Goal: Task Accomplishment & Management: Use online tool/utility

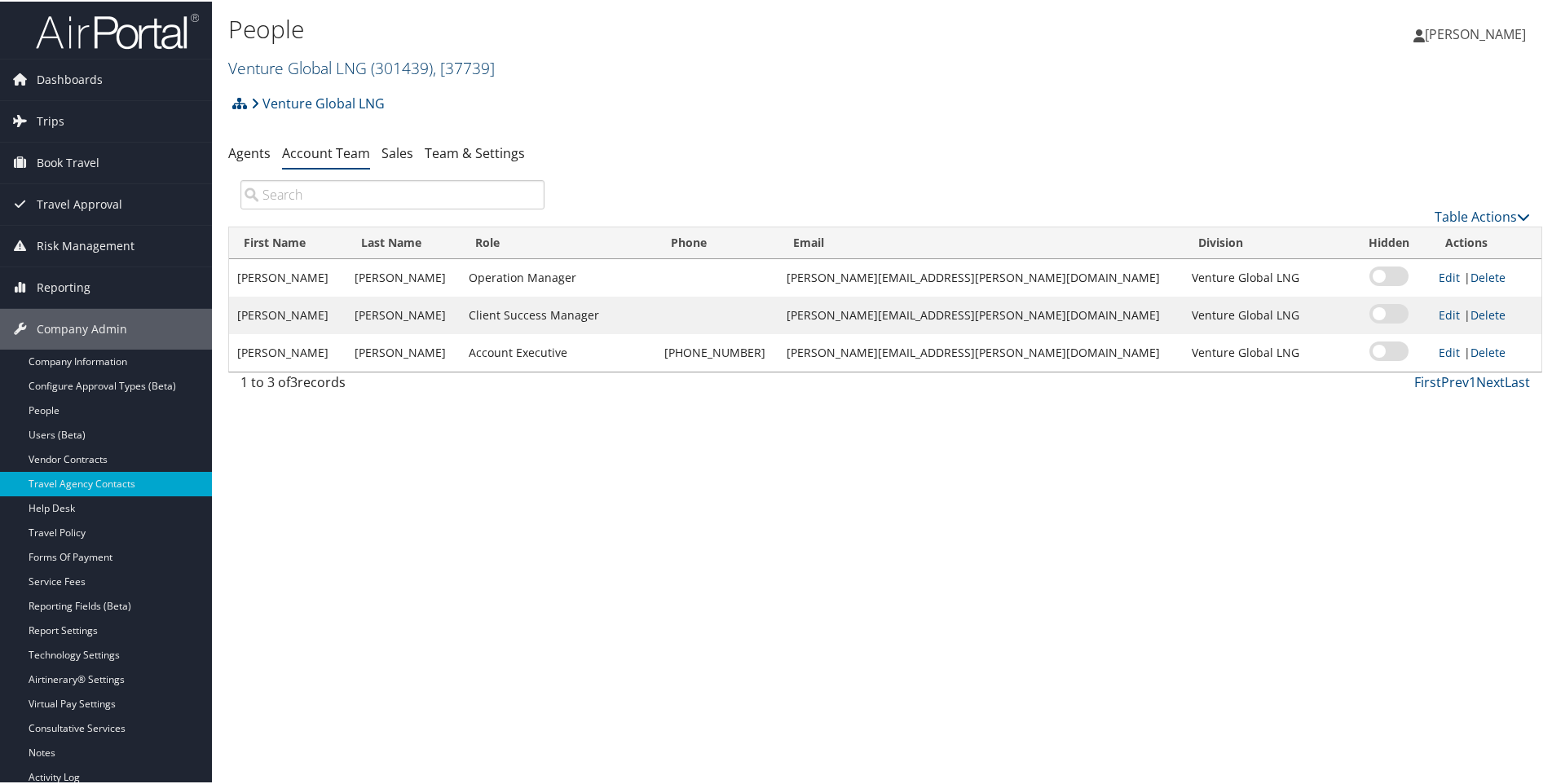
click at [494, 64] on span ", [ 37739 ]" at bounding box center [464, 66] width 62 height 22
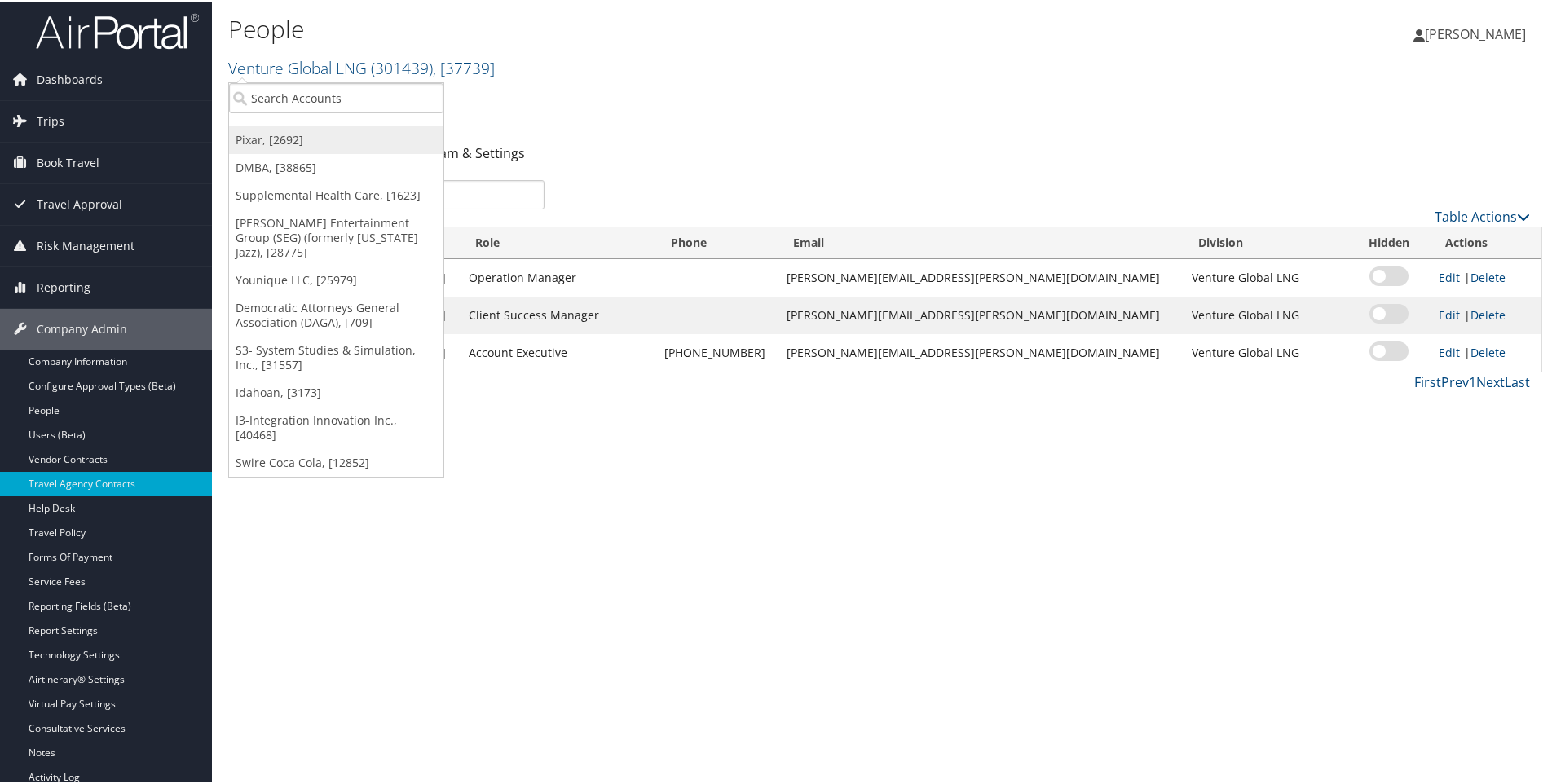
click at [299, 139] on link "Pixar, [2692]" at bounding box center [336, 138] width 214 height 27
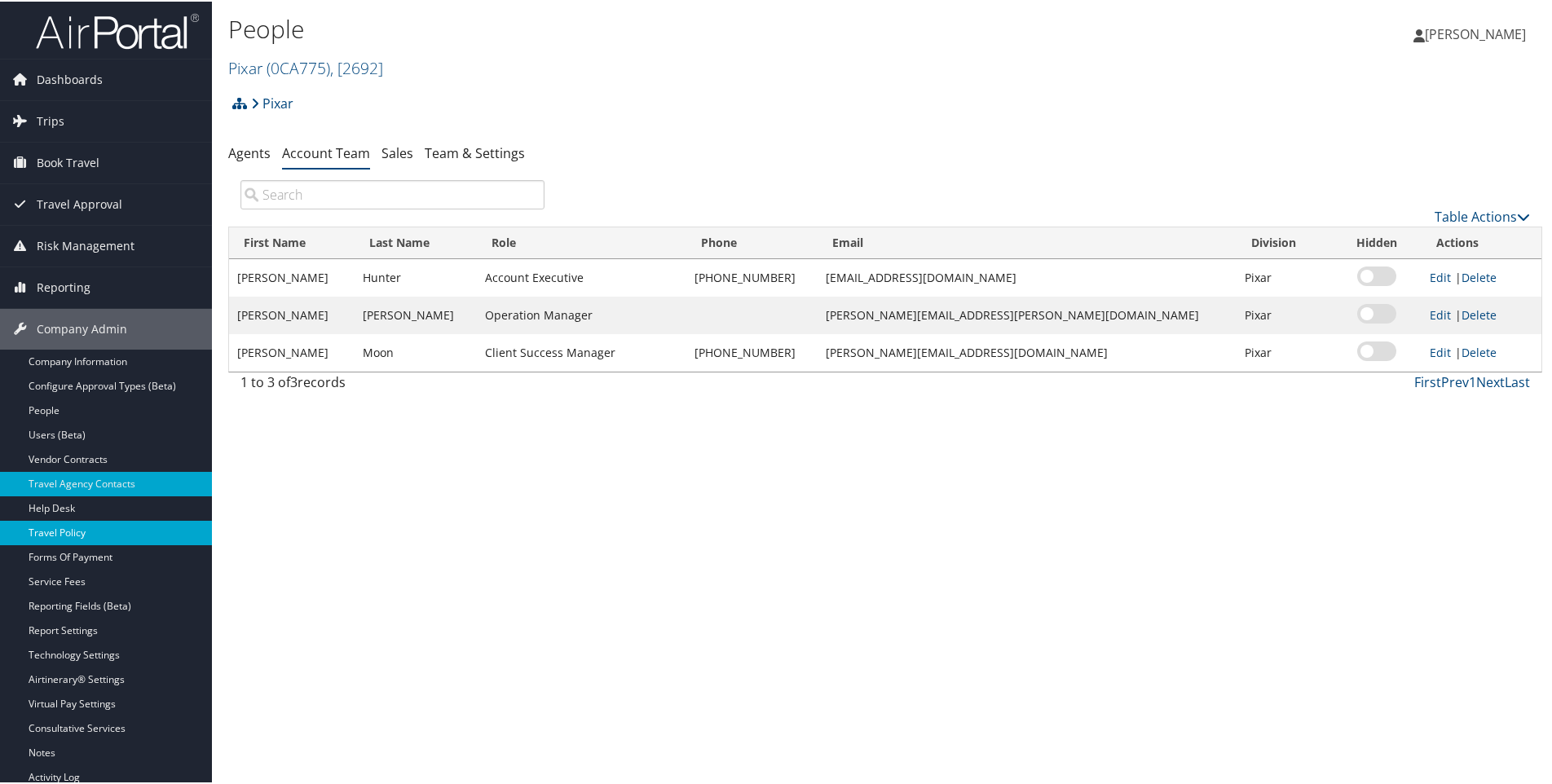
click at [77, 529] on link "Travel Policy" at bounding box center [106, 531] width 212 height 25
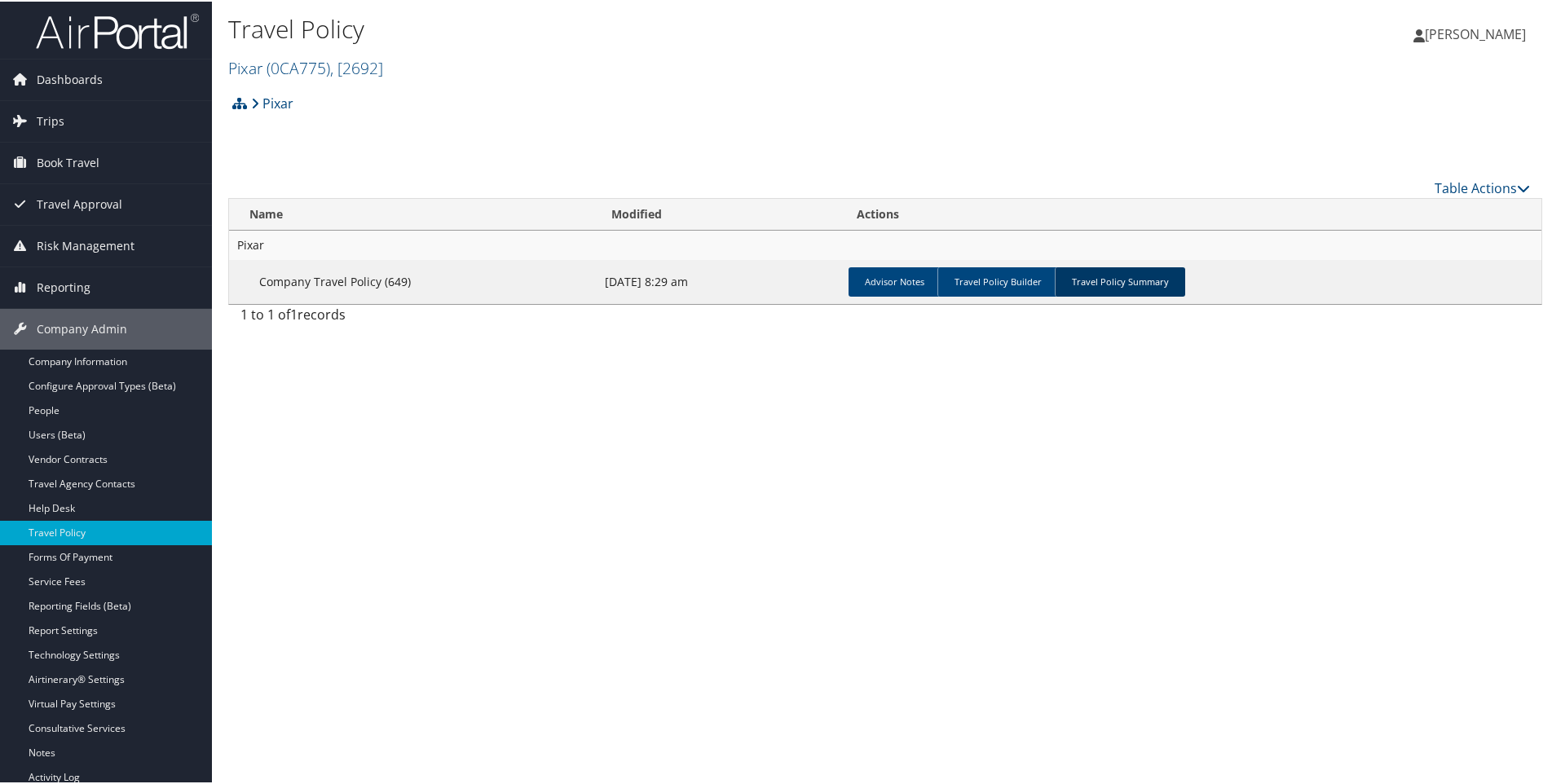
click at [1115, 275] on link "Travel Policy Summary" at bounding box center [1120, 280] width 130 height 29
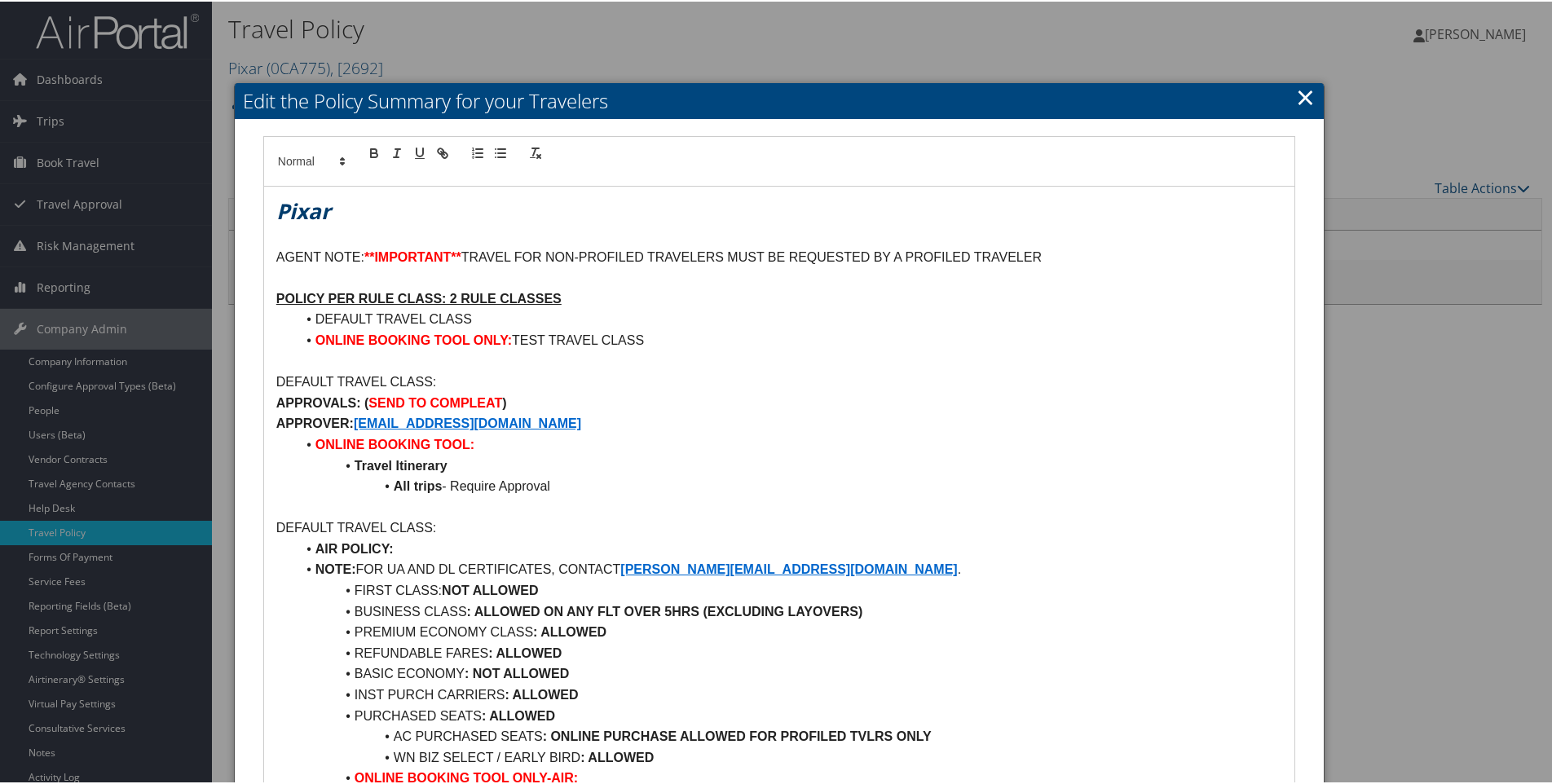
click at [1297, 90] on link "×" at bounding box center [1305, 95] width 19 height 33
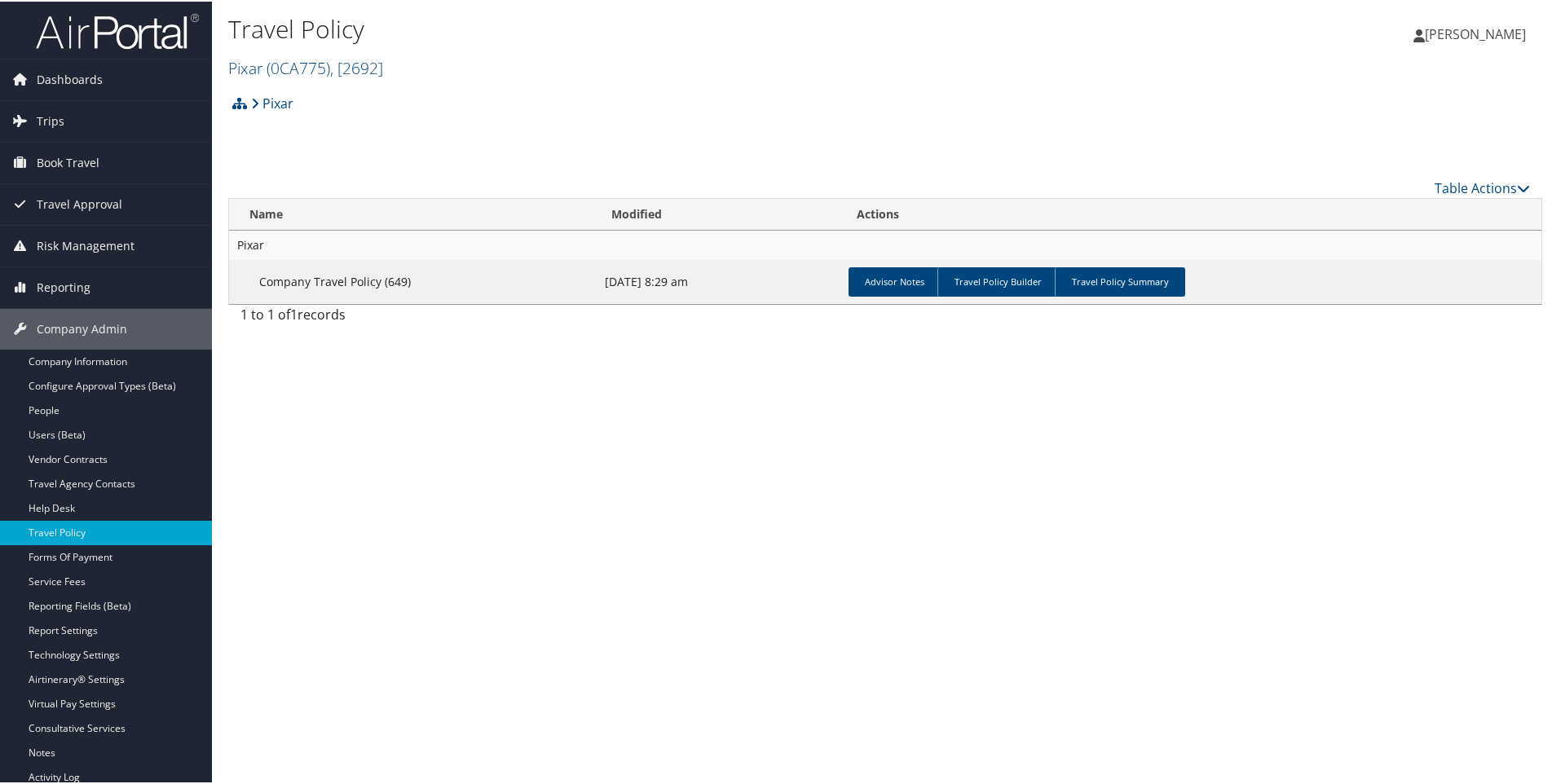
click at [397, 63] on h2 "Pixar ( 0CA775 ) , [ 2692 ]" at bounding box center [666, 64] width 876 height 27
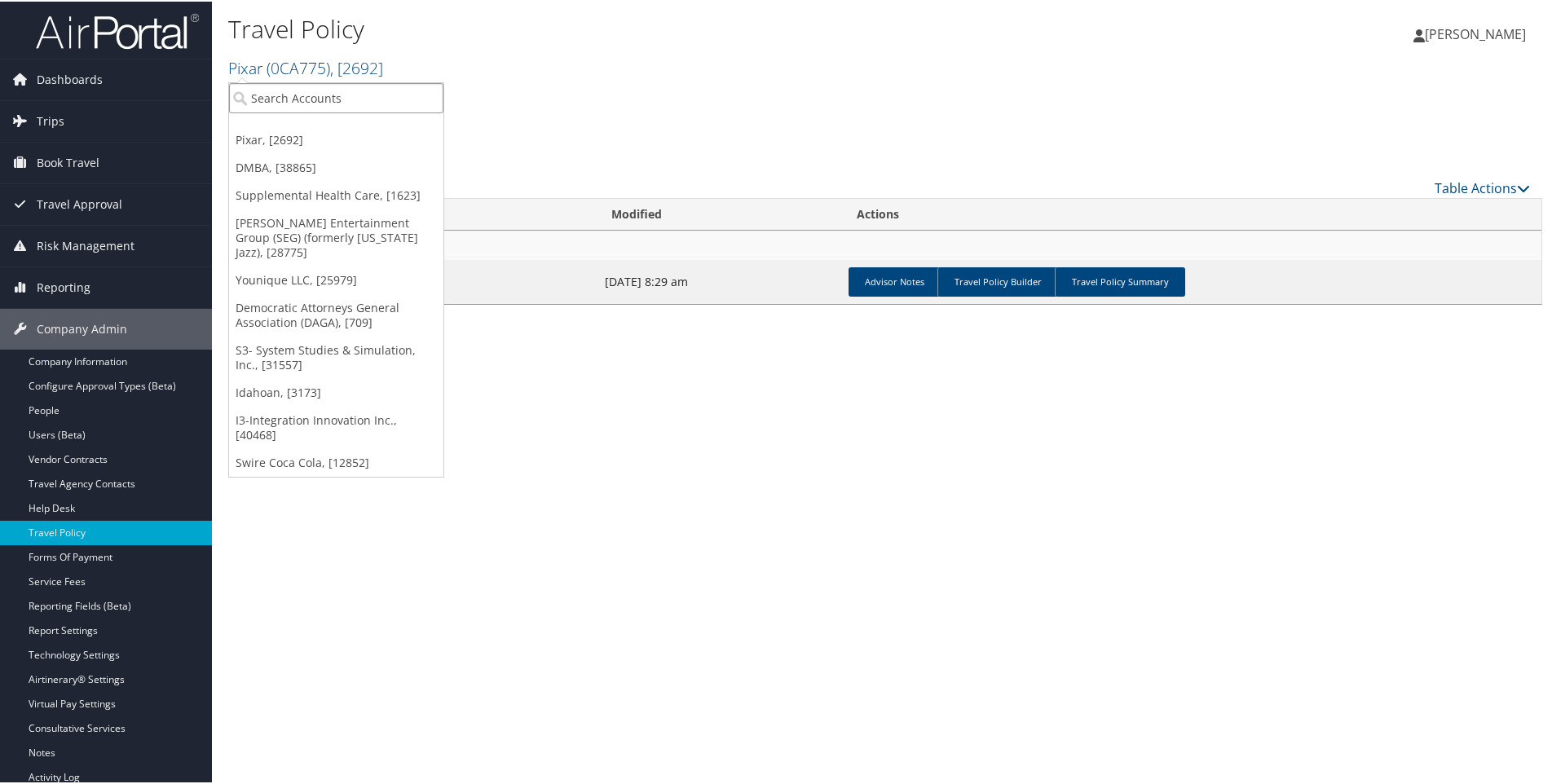
click at [315, 92] on input "search" at bounding box center [336, 96] width 214 height 30
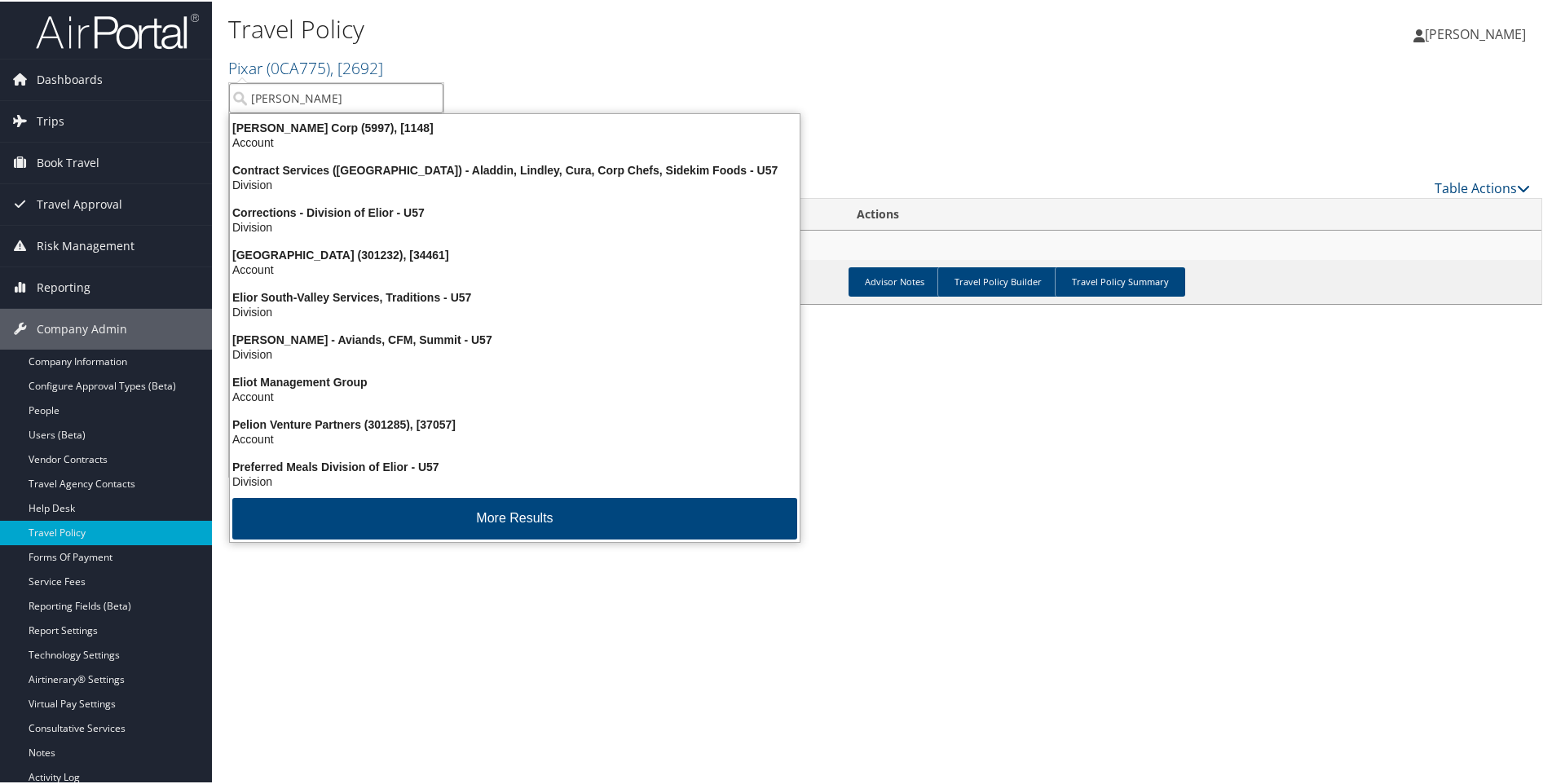
type input "elior"
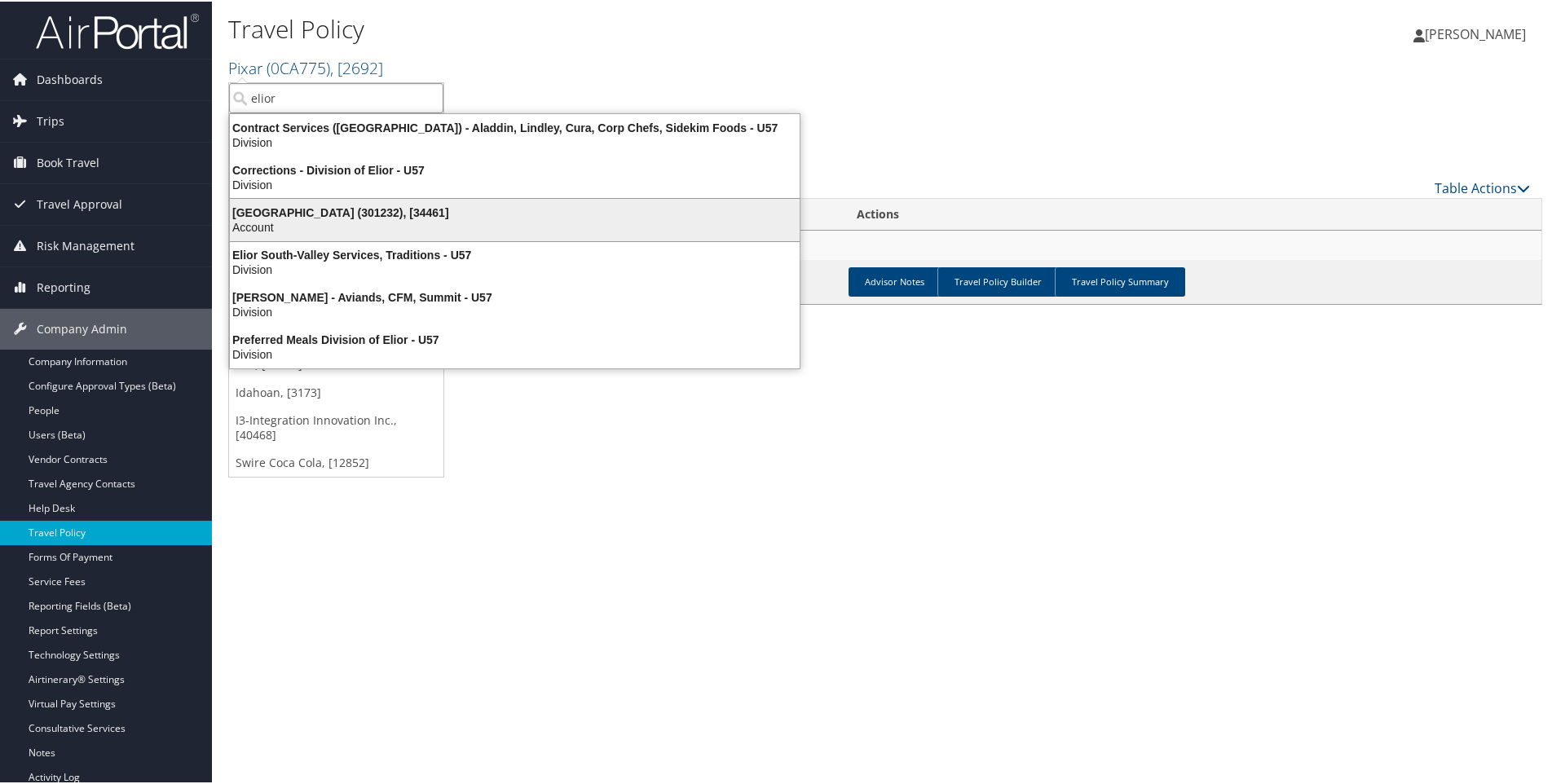
click at [294, 214] on div "Elior North America (301232), [34461]" at bounding box center [515, 211] width 590 height 15
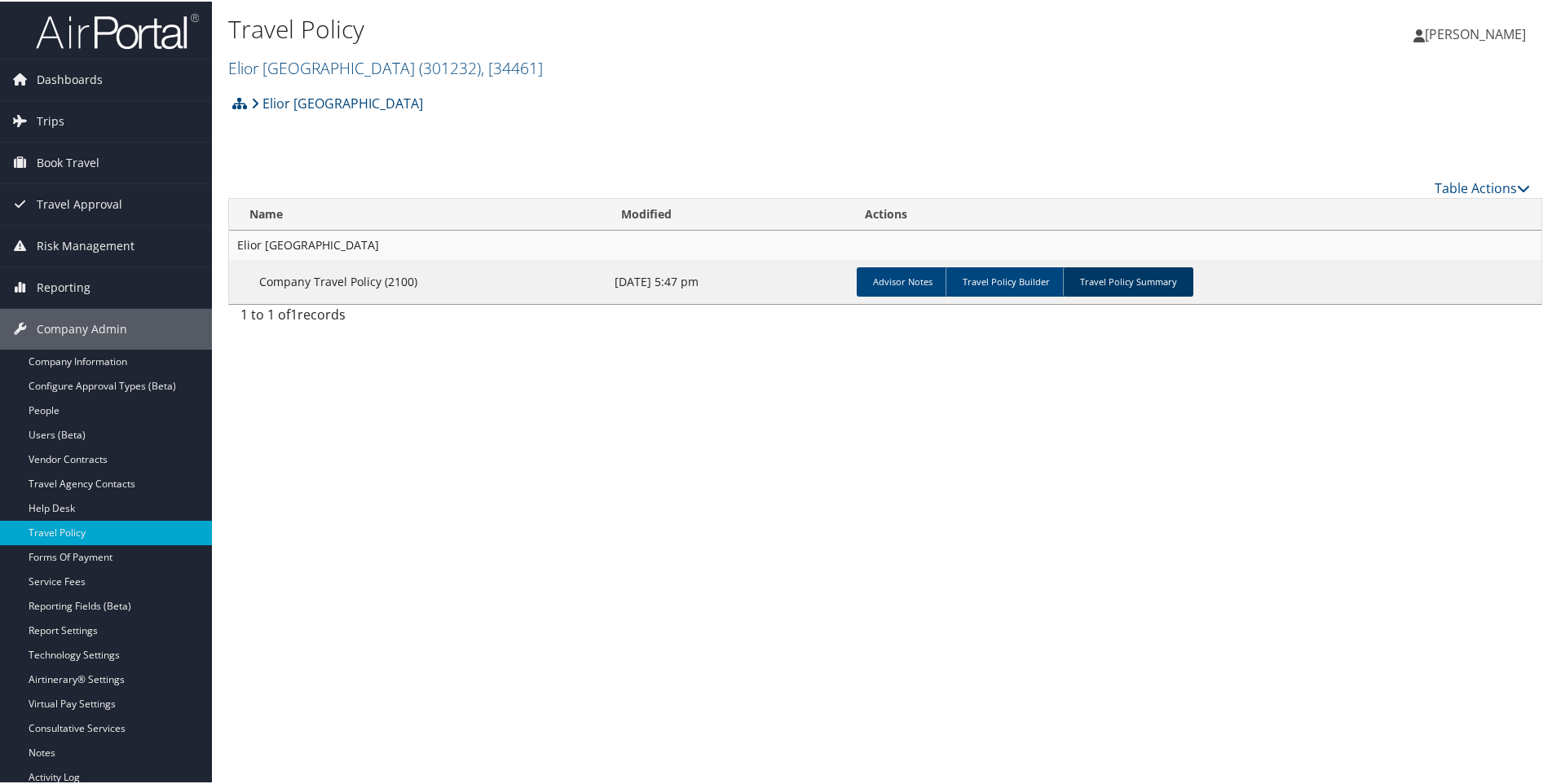
click at [1114, 277] on link "Travel Policy Summary" at bounding box center [1128, 280] width 130 height 29
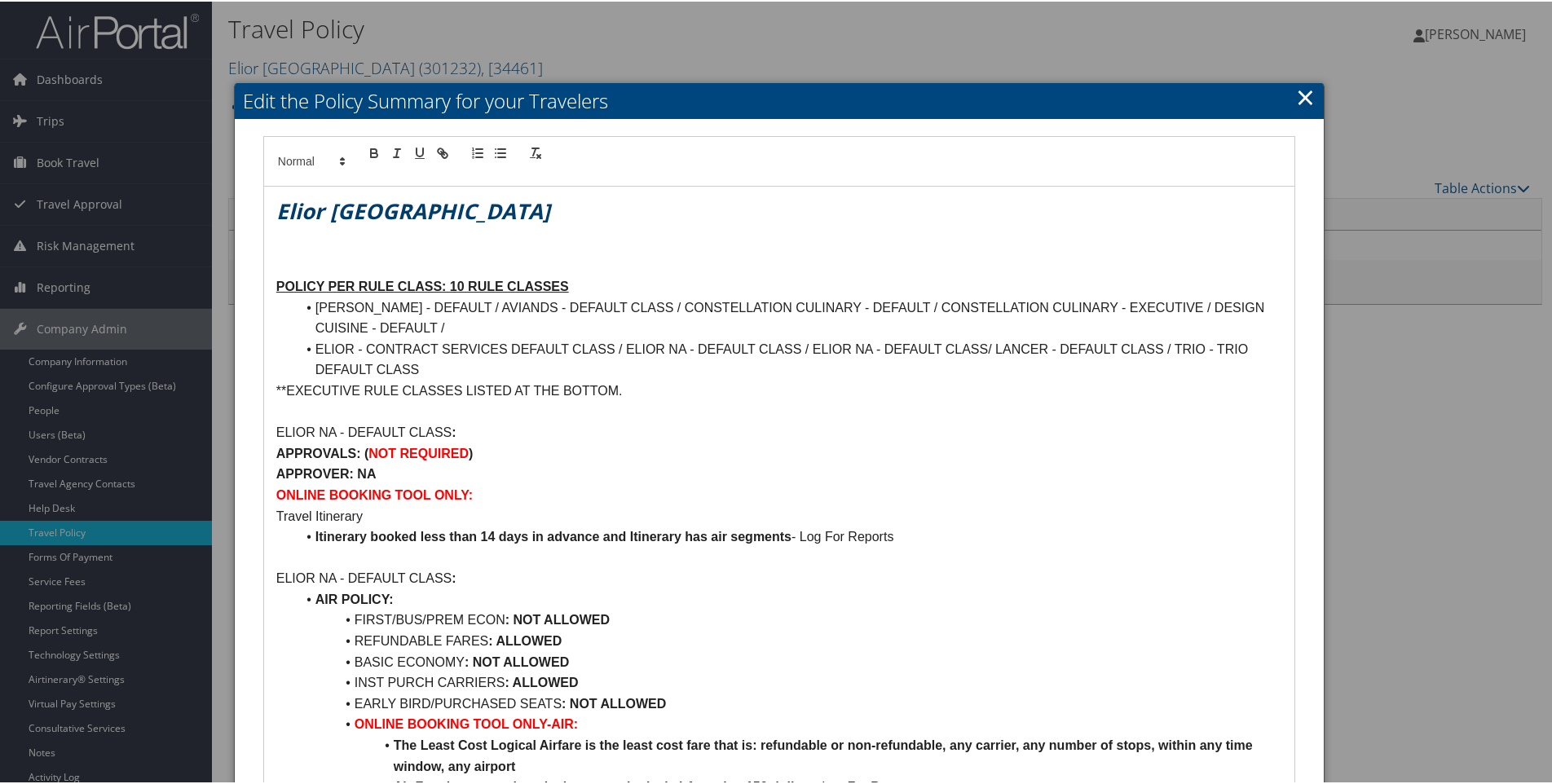
click at [1299, 91] on link "×" at bounding box center [1305, 95] width 19 height 33
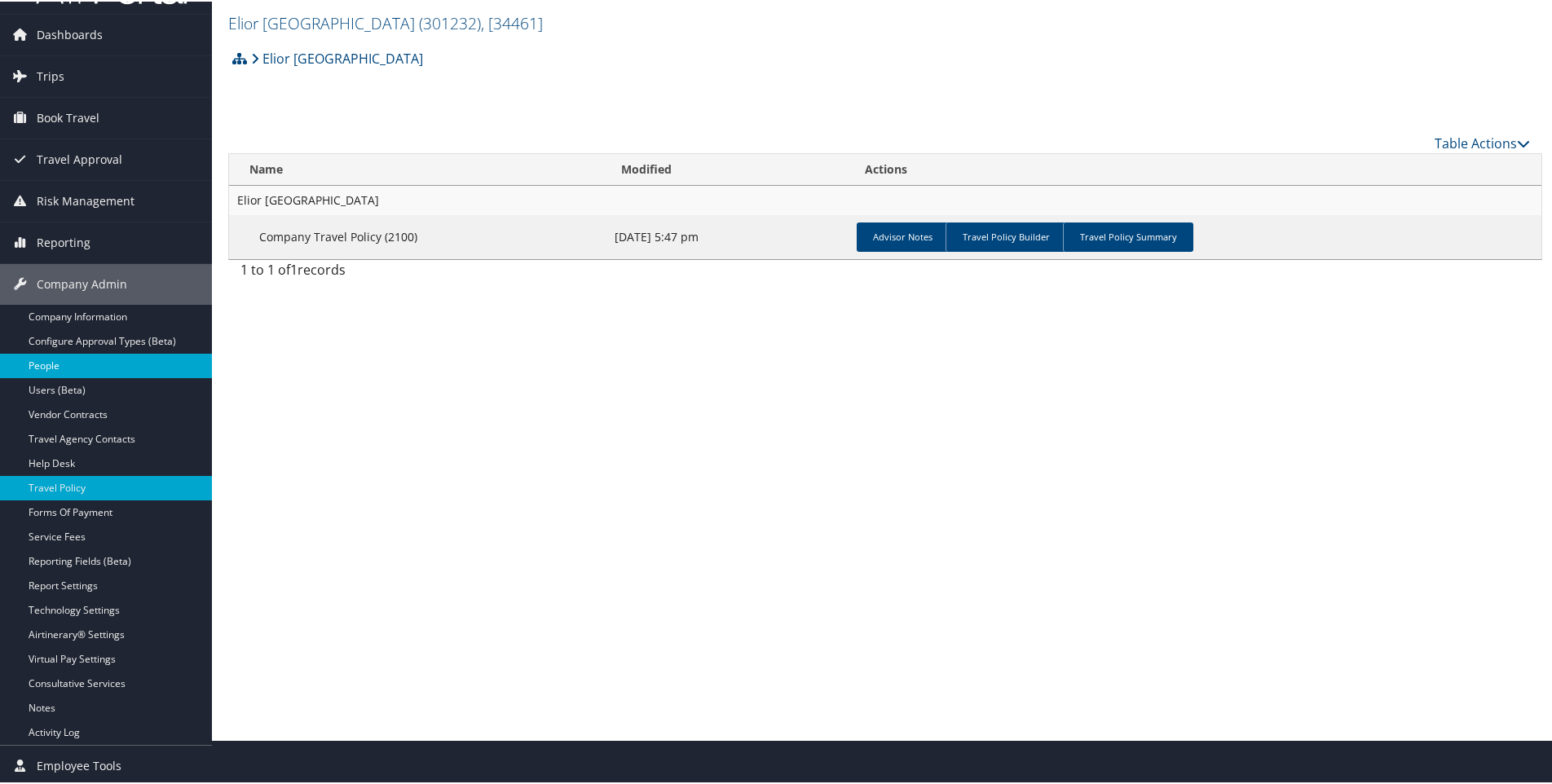
scroll to position [88, 0]
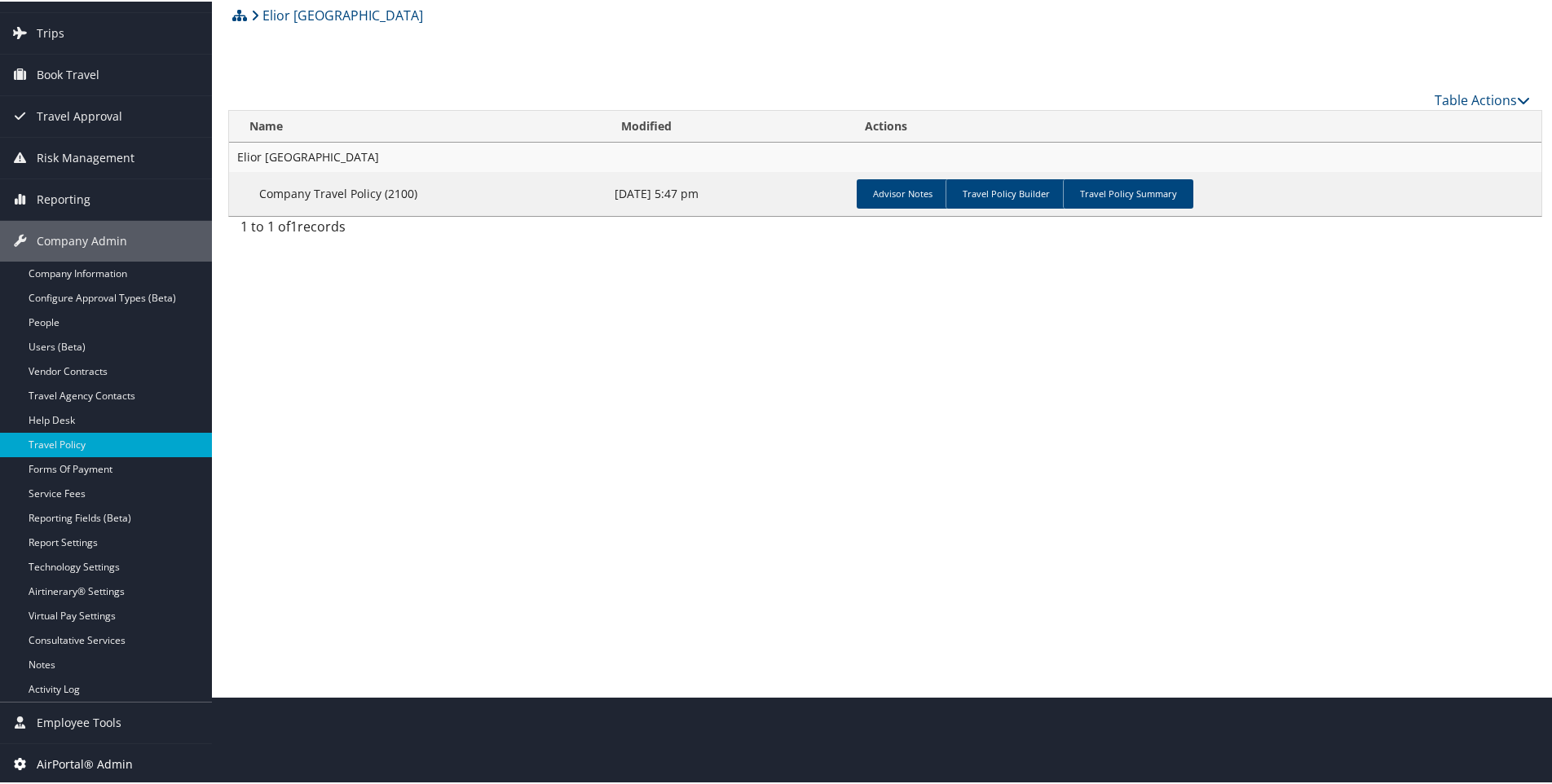
click at [96, 763] on span "AirPortal® Admin" at bounding box center [85, 763] width 96 height 41
click at [93, 759] on span "AirPortal® Admin" at bounding box center [85, 763] width 96 height 41
click at [73, 230] on span "Company Admin" at bounding box center [82, 240] width 91 height 41
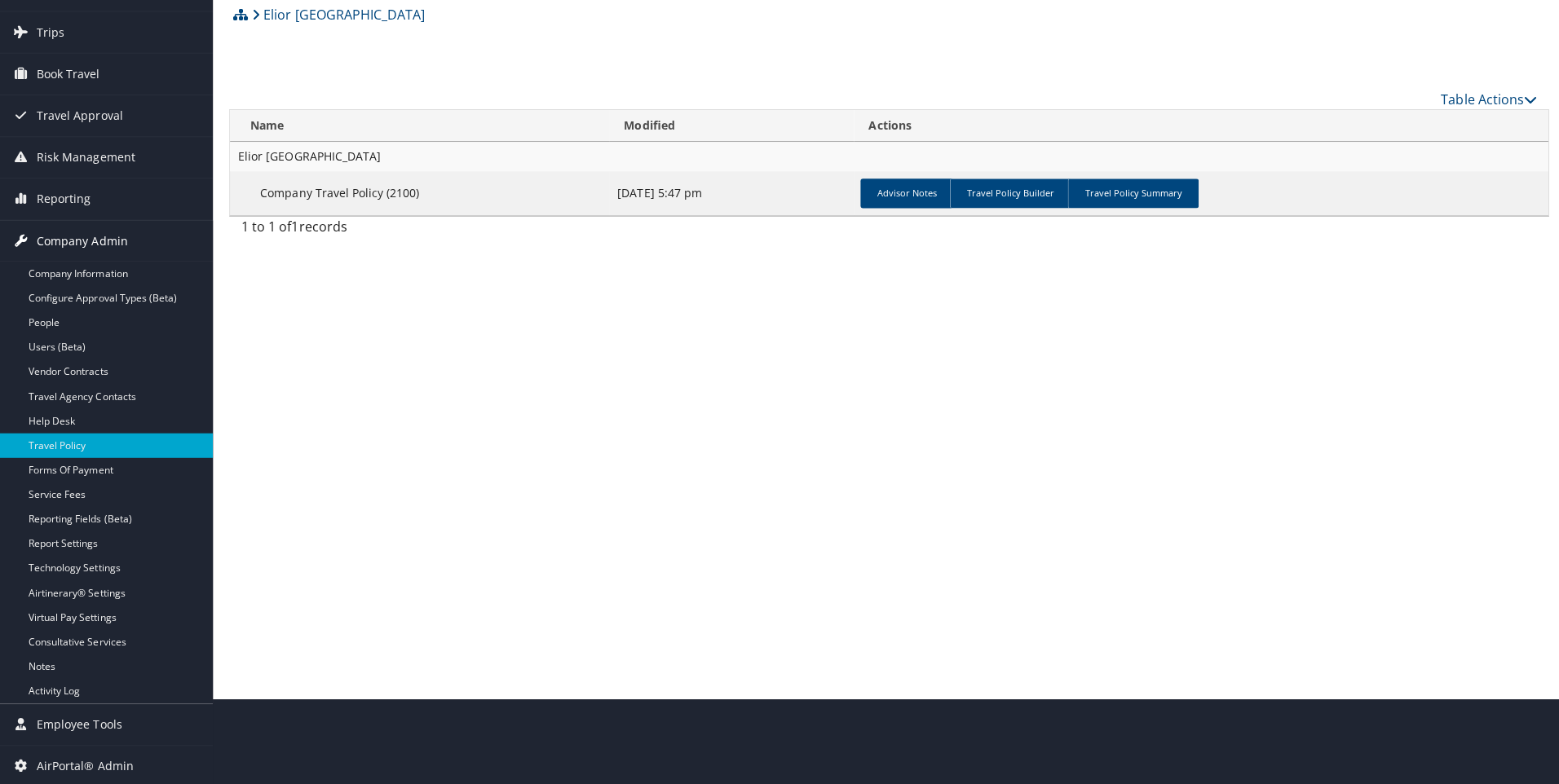
scroll to position [0, 0]
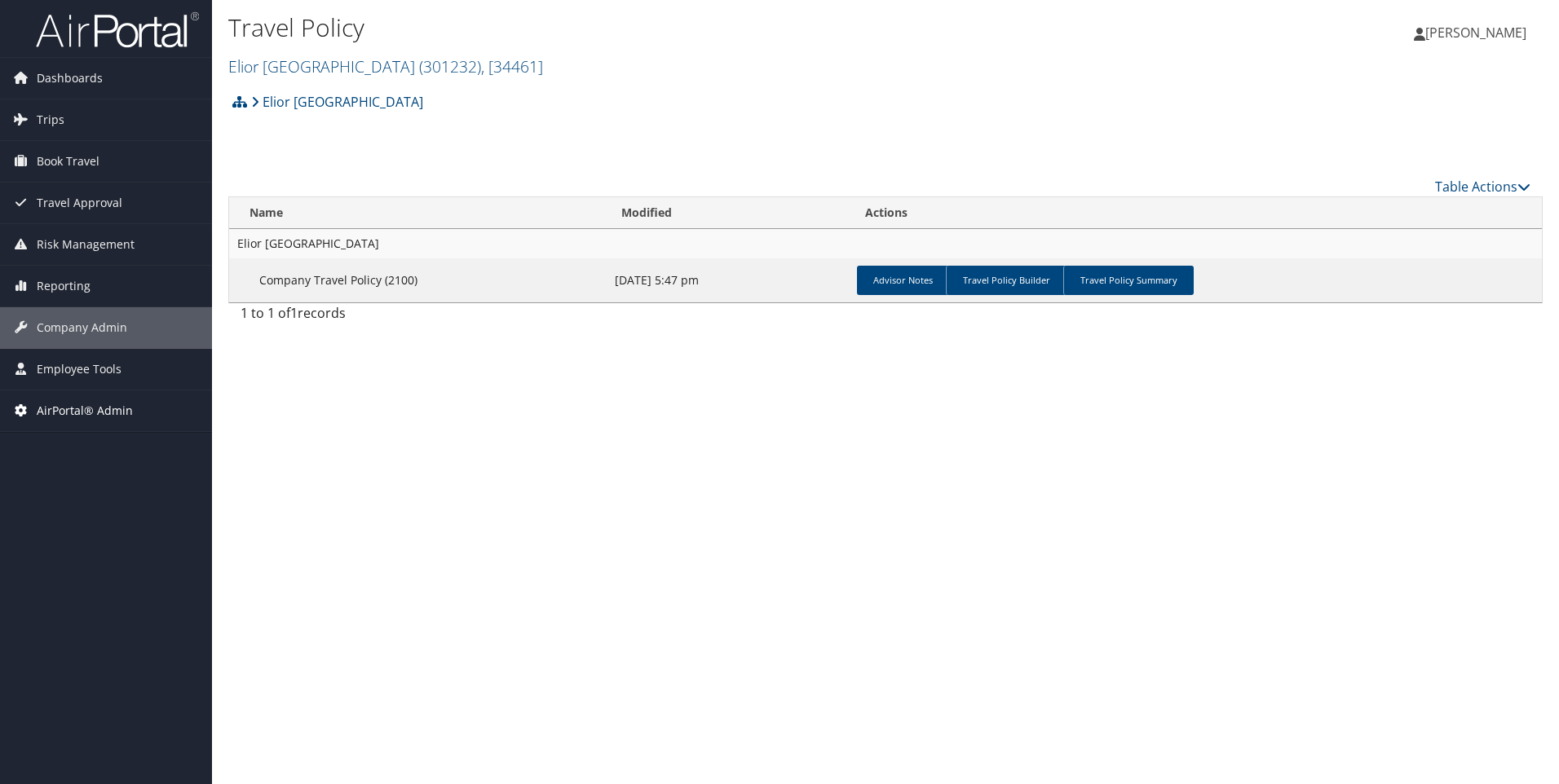
click at [85, 407] on span "AirPortal® Admin" at bounding box center [85, 410] width 96 height 41
click at [75, 444] on link "Airtinerary® Utilities" at bounding box center [106, 443] width 212 height 25
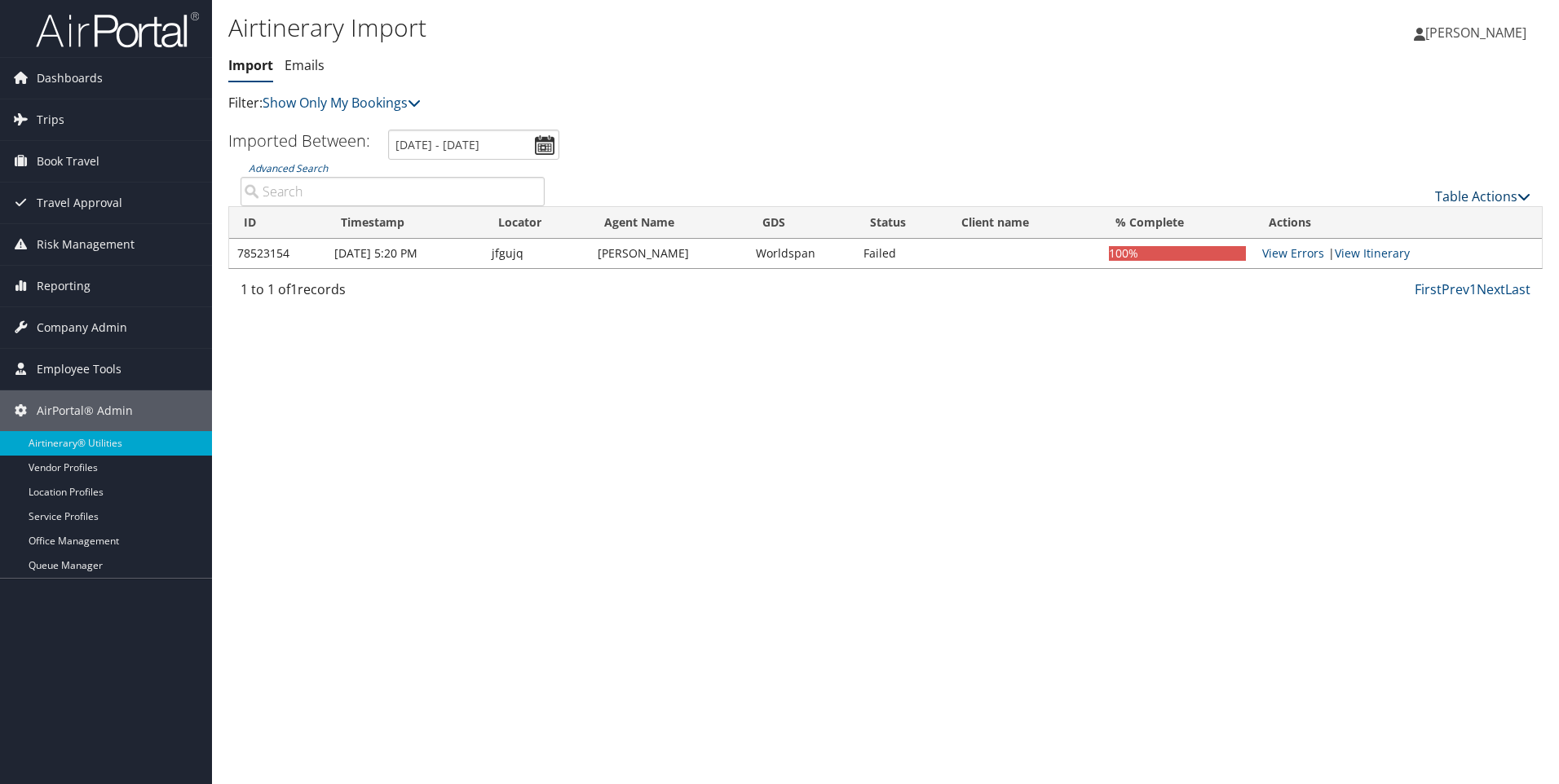
click at [1517, 192] on icon at bounding box center [1523, 196] width 13 height 13
click at [1394, 246] on link "Import Itinerary" at bounding box center [1427, 248] width 214 height 27
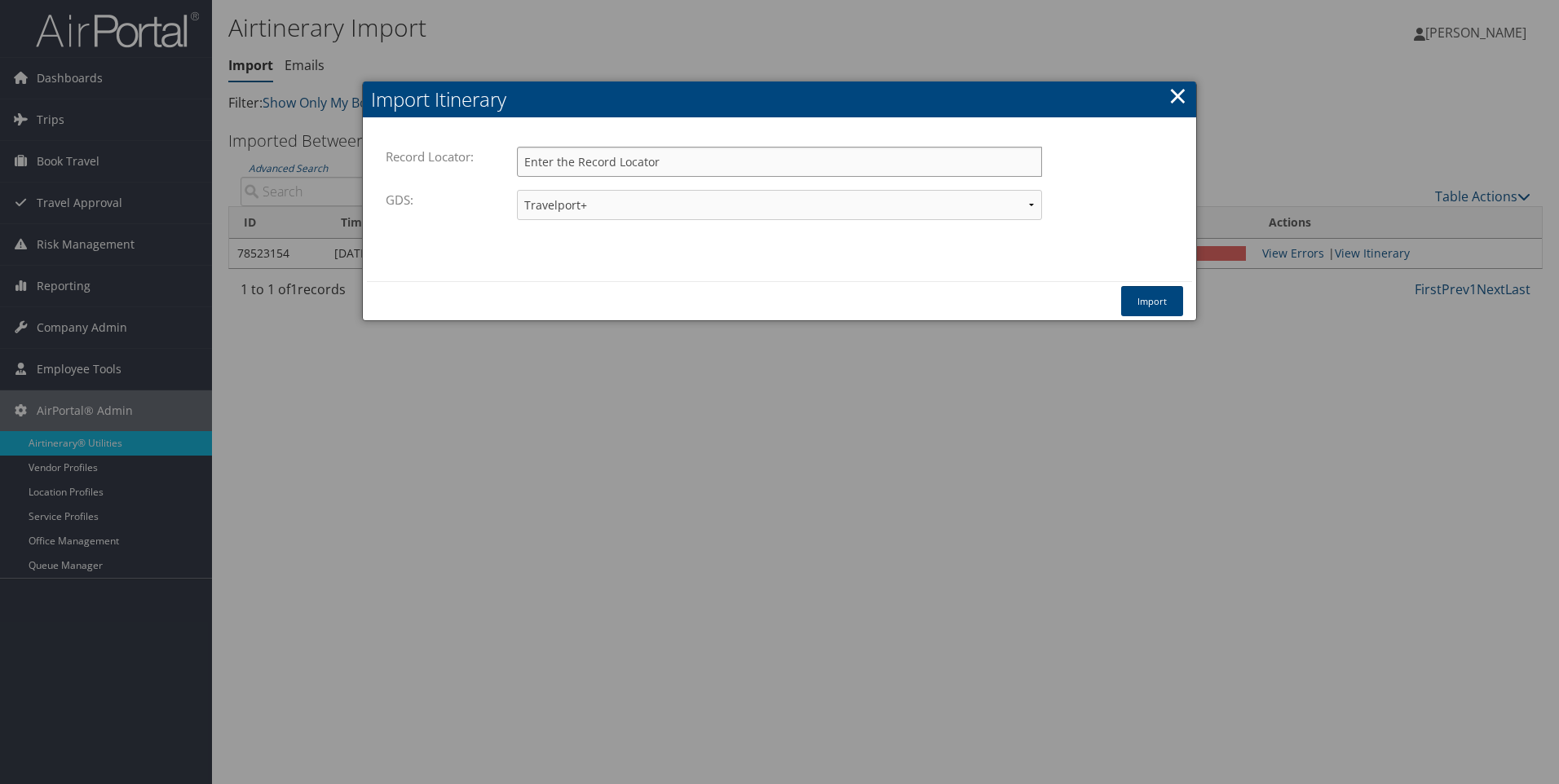
click at [614, 160] on input "Record Locator:" at bounding box center [779, 161] width 525 height 30
paste input "DN2MGC"
type input "DN2MGC"
click at [1165, 294] on button "Import" at bounding box center [1152, 301] width 62 height 30
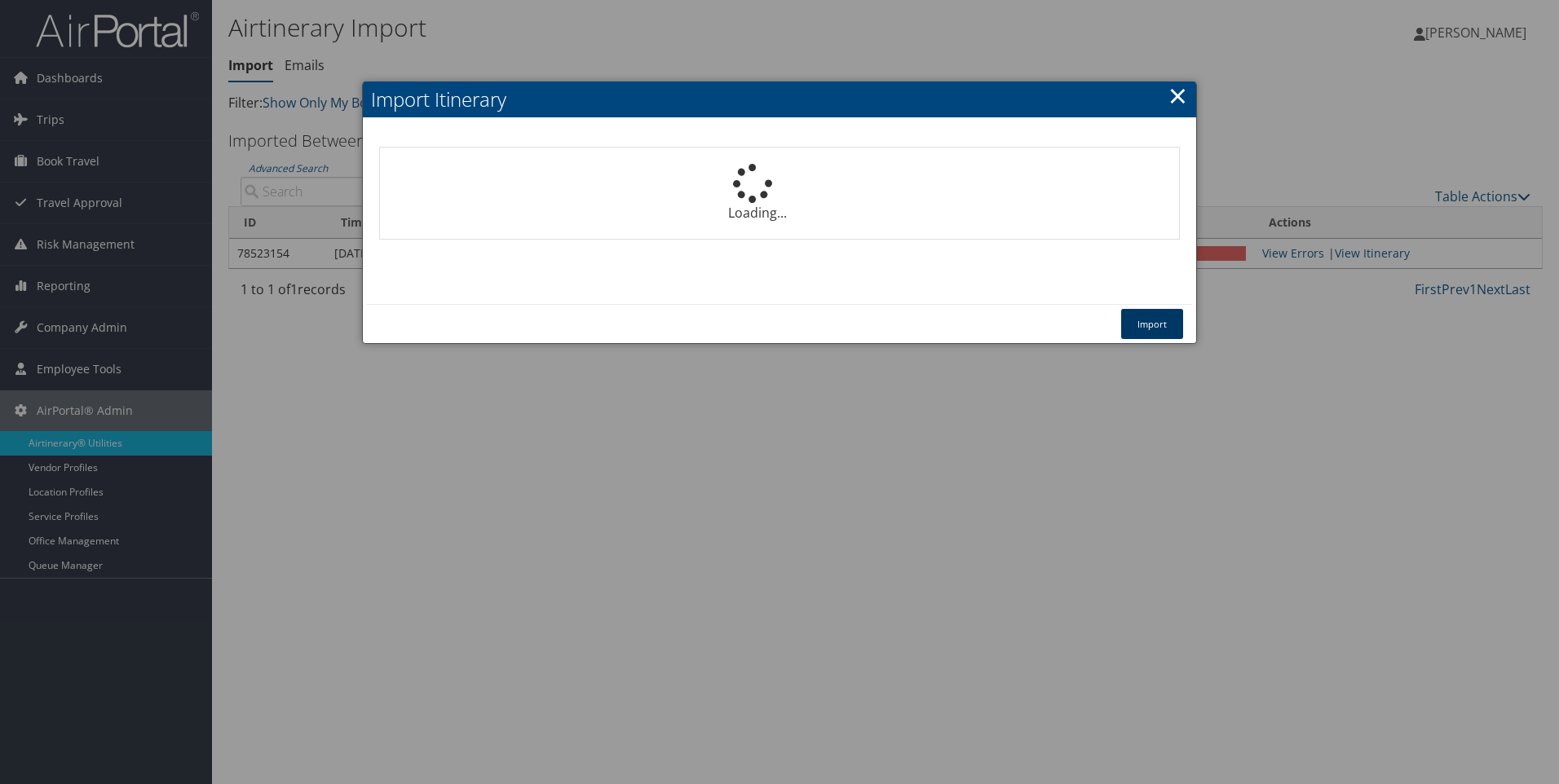
select select "1P"
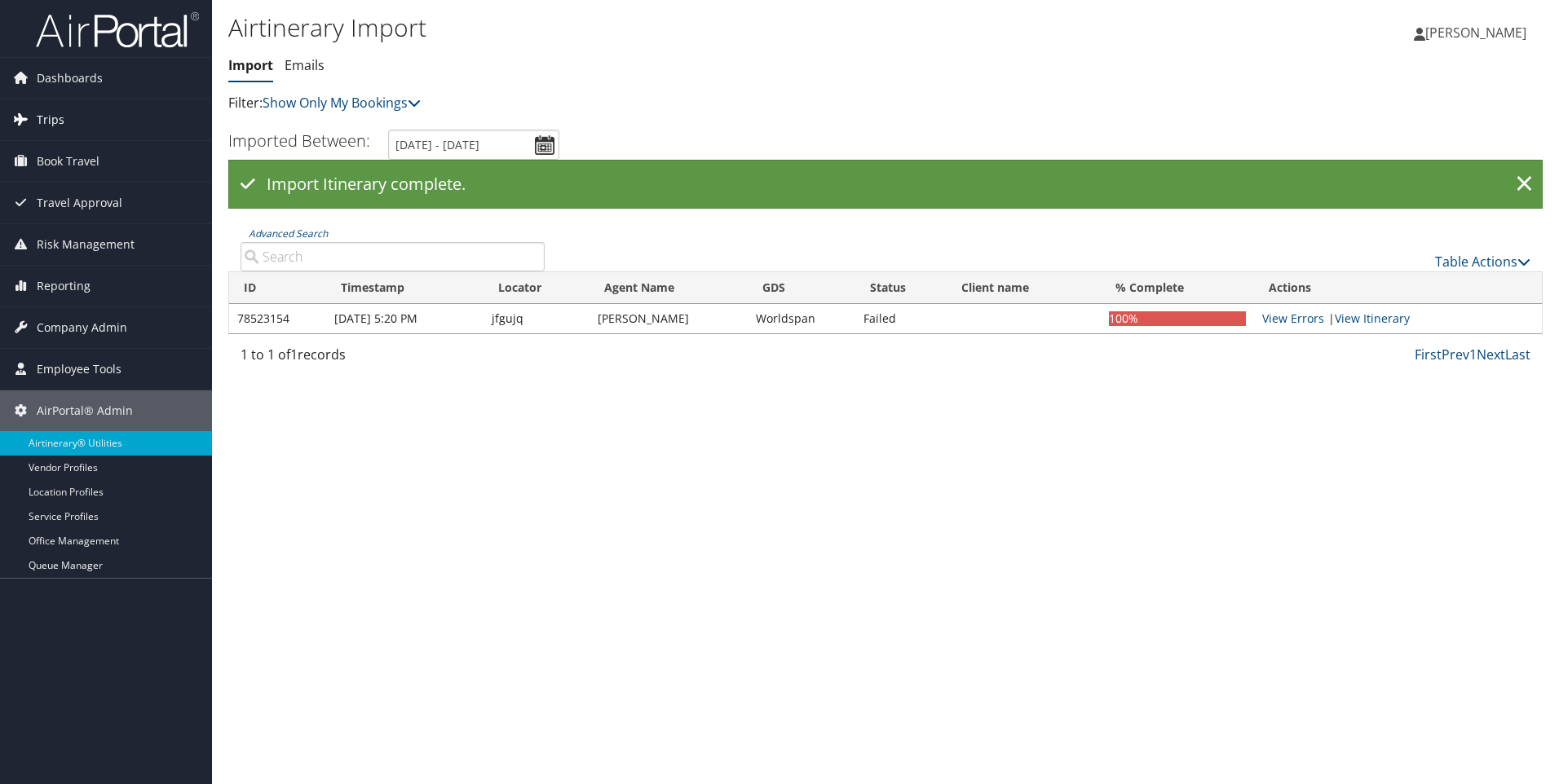
click at [57, 118] on span "Trips" at bounding box center [50, 120] width 27 height 41
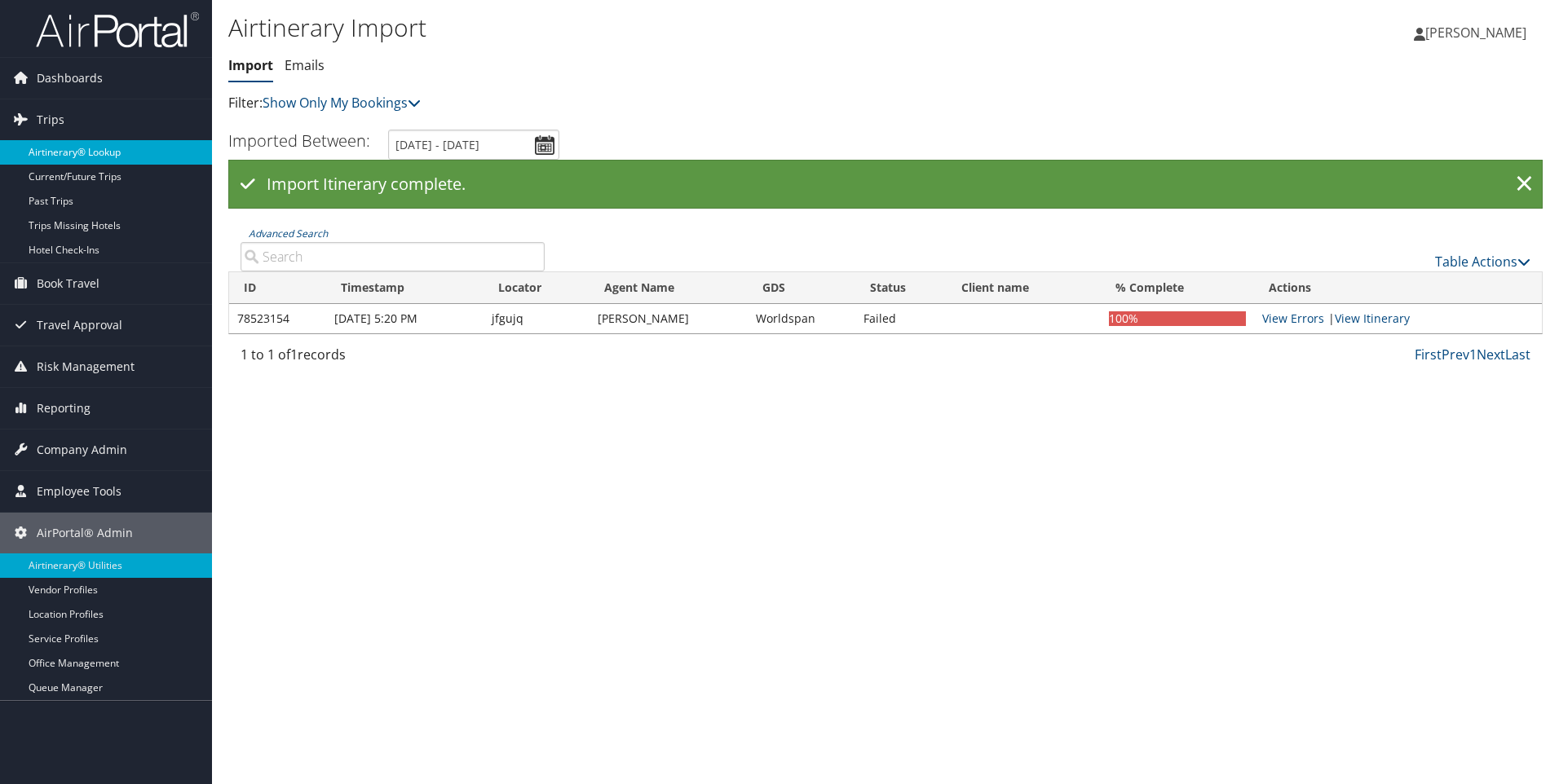
click at [57, 146] on link "Airtinerary® Lookup" at bounding box center [106, 152] width 212 height 25
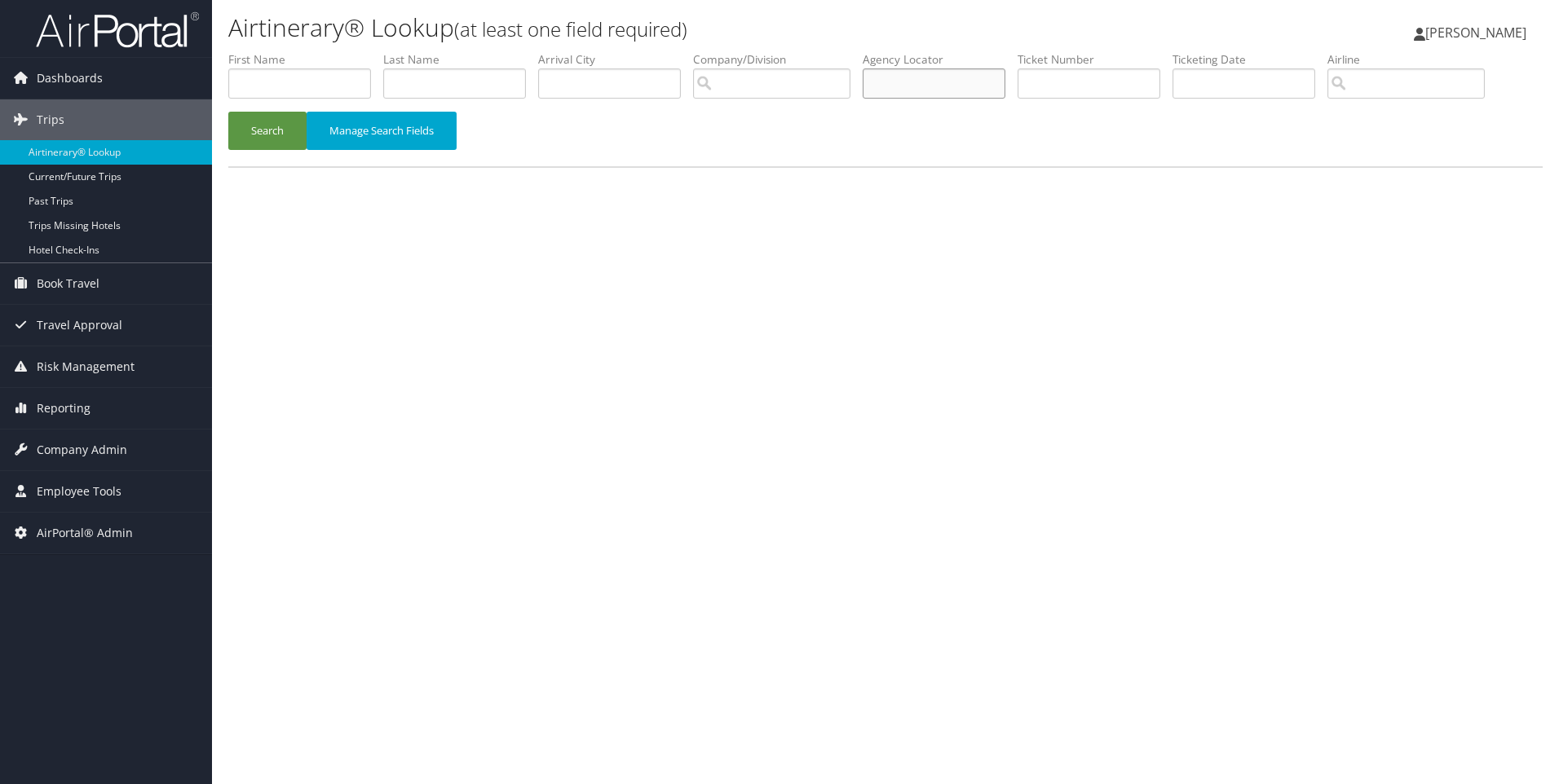
click at [902, 78] on input "text" at bounding box center [934, 84] width 143 height 30
paste input "DN2MGC"
type input "DN2MGC"
click at [256, 129] on button "Search" at bounding box center [267, 130] width 78 height 38
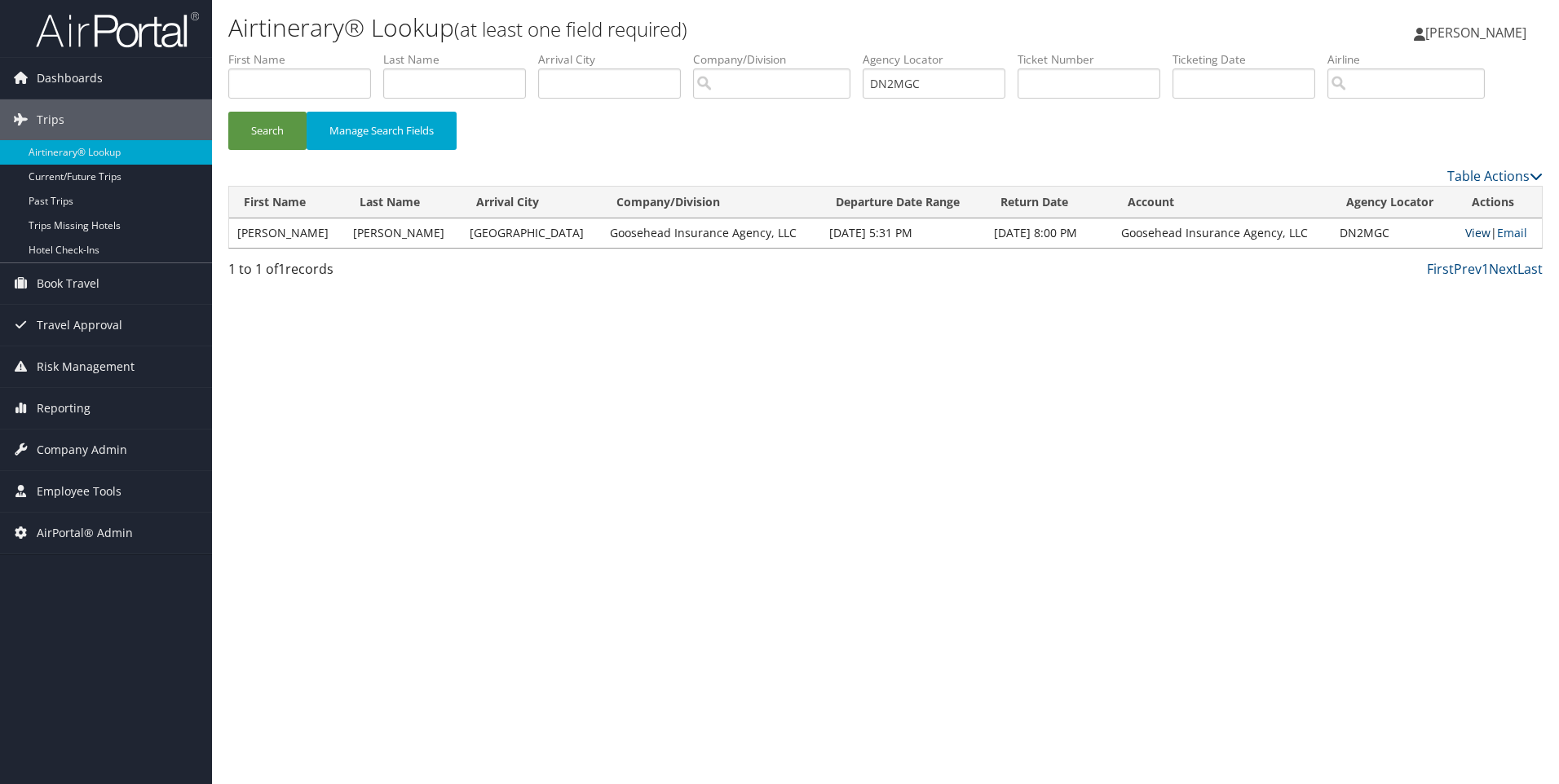
click at [1469, 231] on link "View" at bounding box center [1477, 233] width 26 height 16
click at [68, 447] on span "Company Admin" at bounding box center [82, 449] width 91 height 41
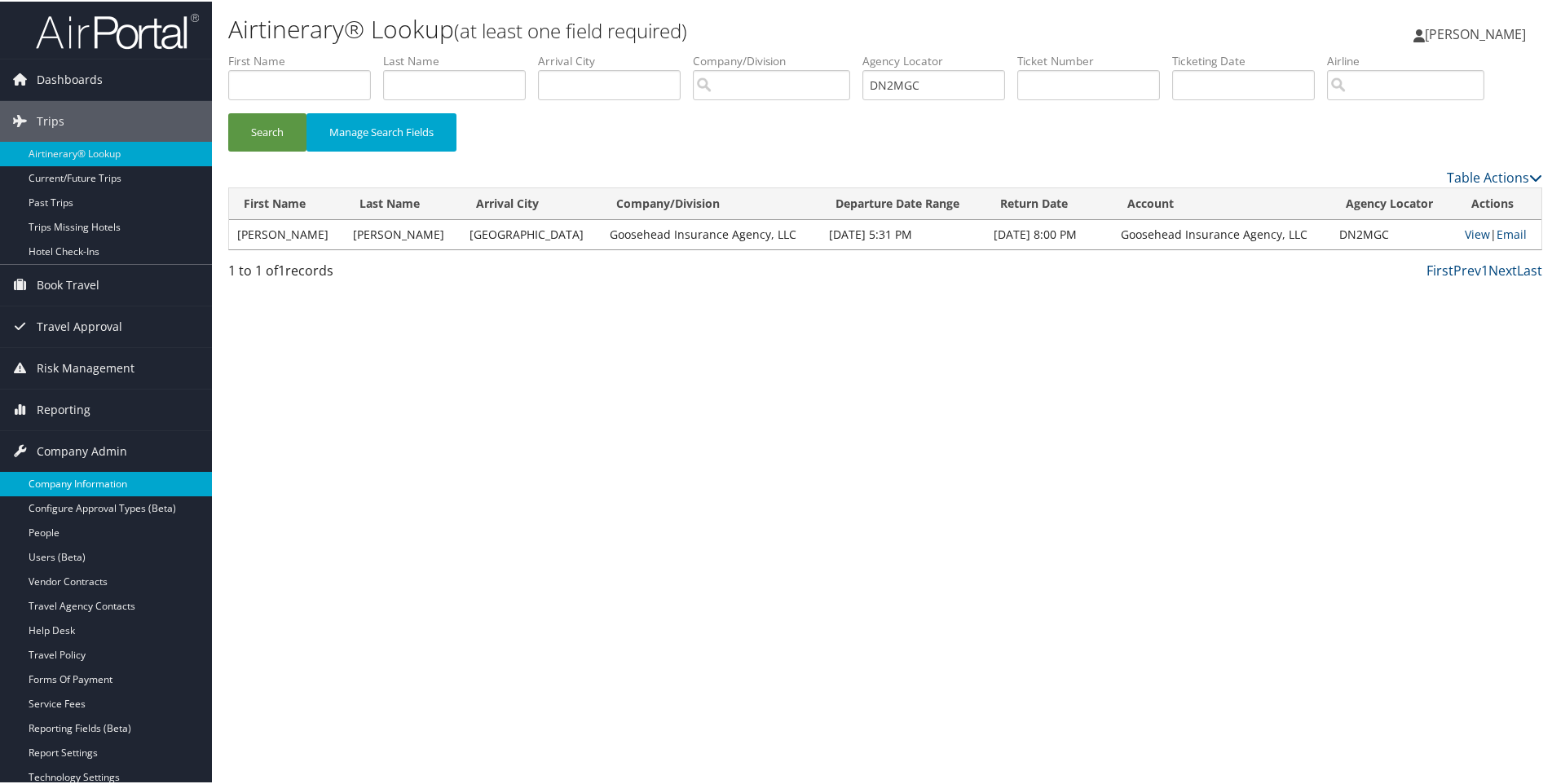
click at [75, 481] on link "Company Information" at bounding box center [106, 483] width 212 height 25
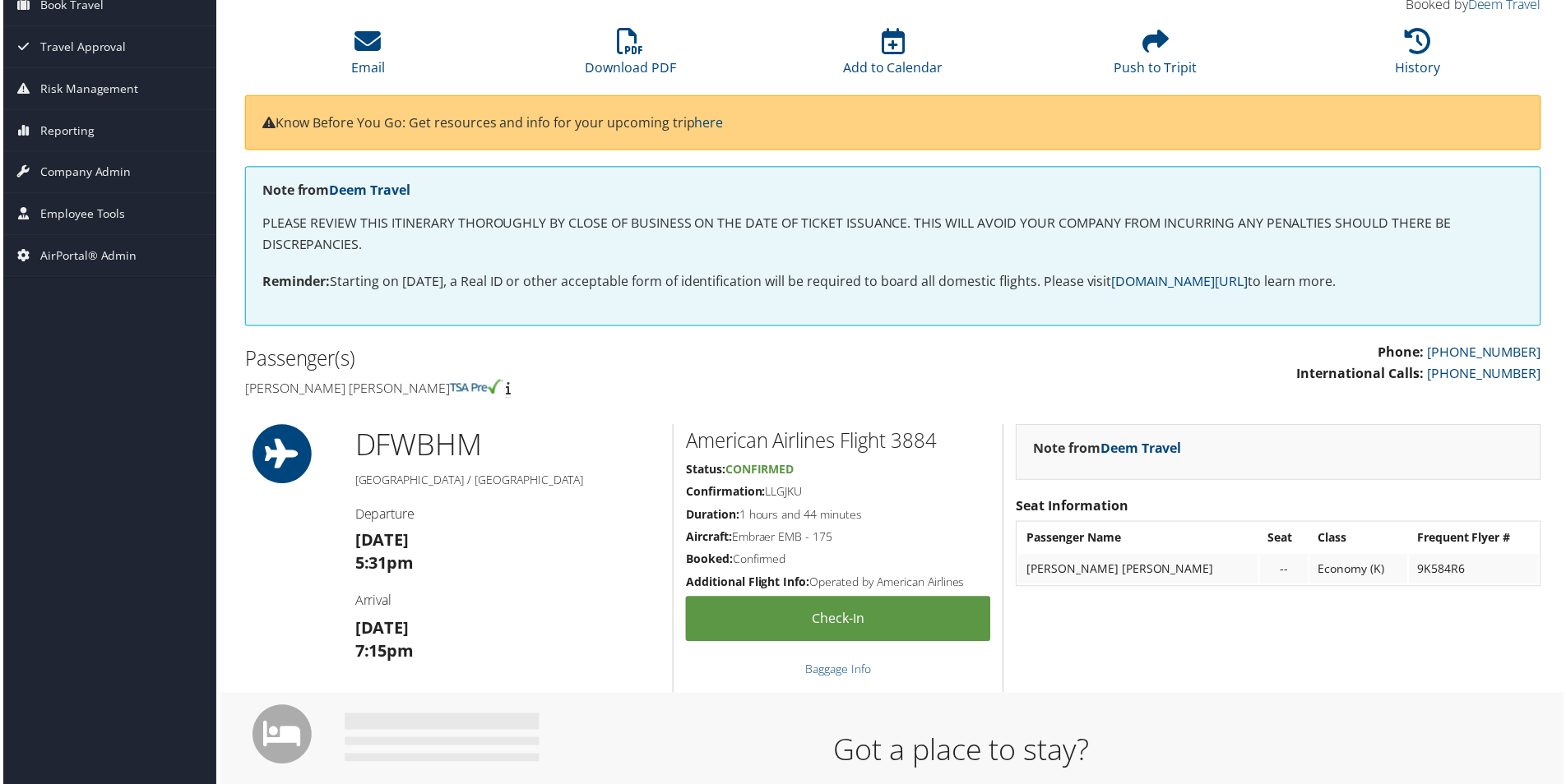
scroll to position [164, 0]
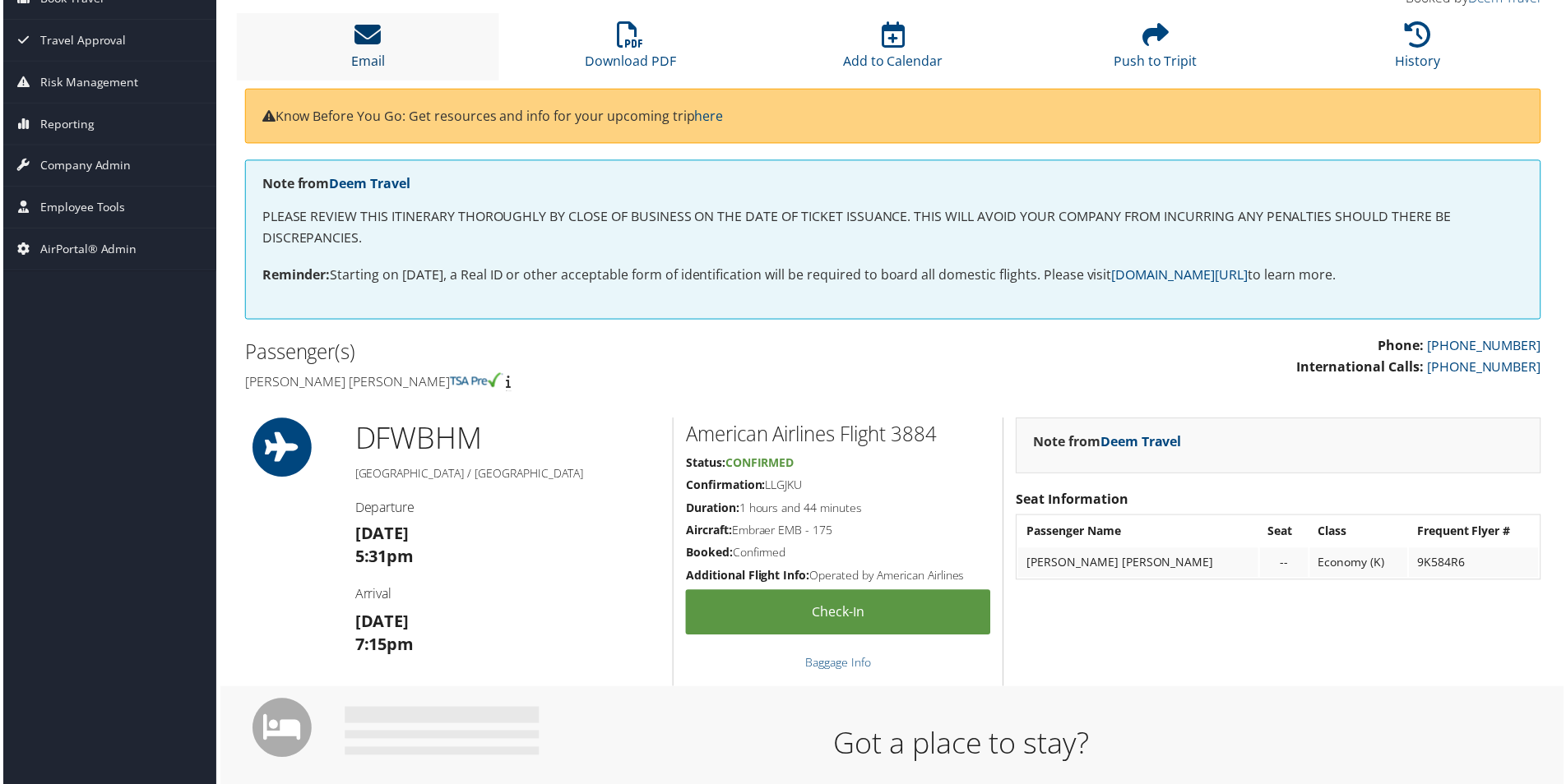
click at [359, 44] on icon at bounding box center [366, 35] width 27 height 27
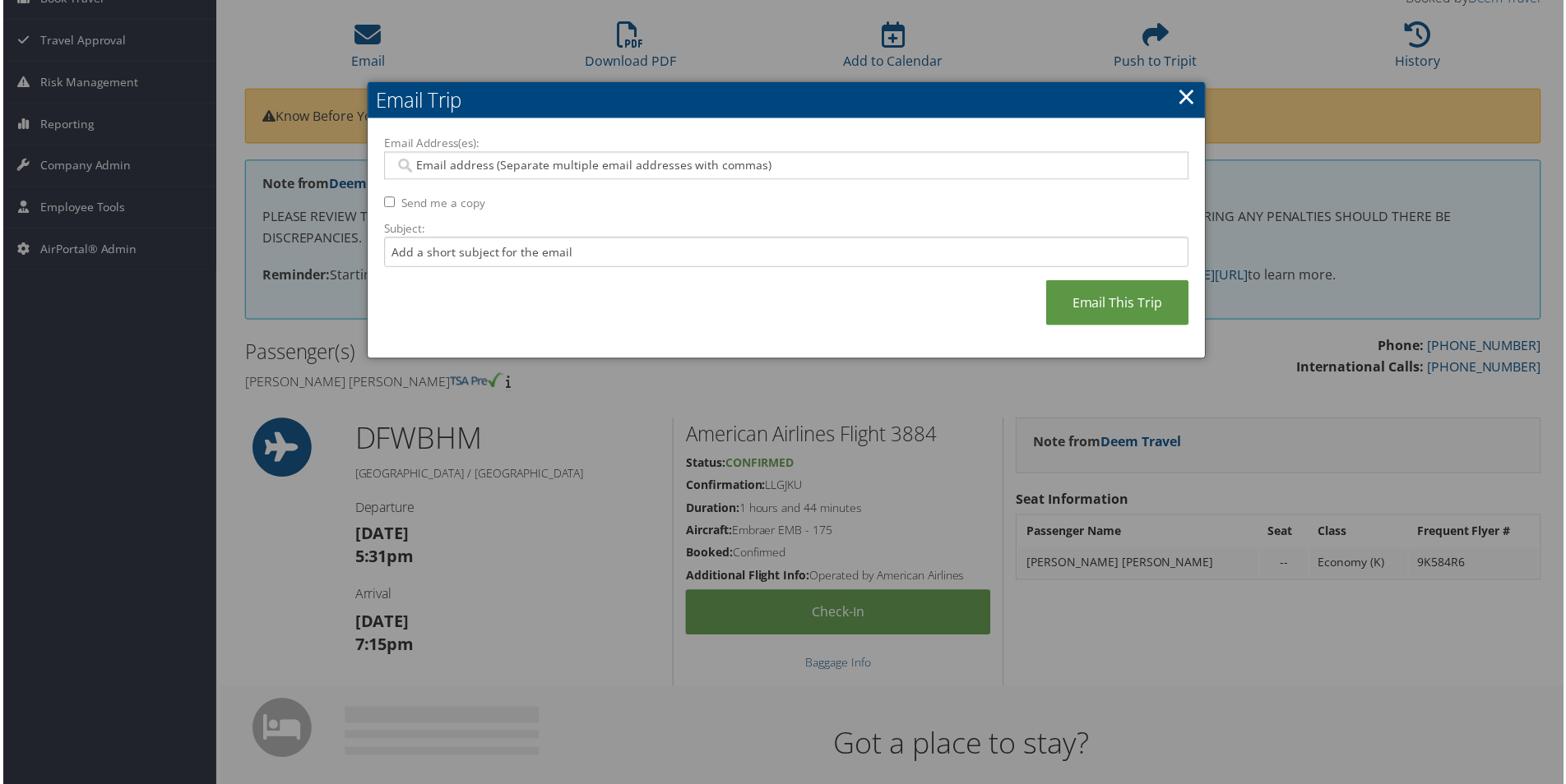
click at [426, 165] on input "Email Address(es):" at bounding box center [785, 166] width 785 height 16
type input "[PERSON_NAME]"
click at [456, 166] on input "[PERSON_NAME]" at bounding box center [785, 166] width 785 height 16
type input "[PERSON_NAME][EMAIL_ADDRESS][PERSON_NAME][DOMAIN_NAME]"
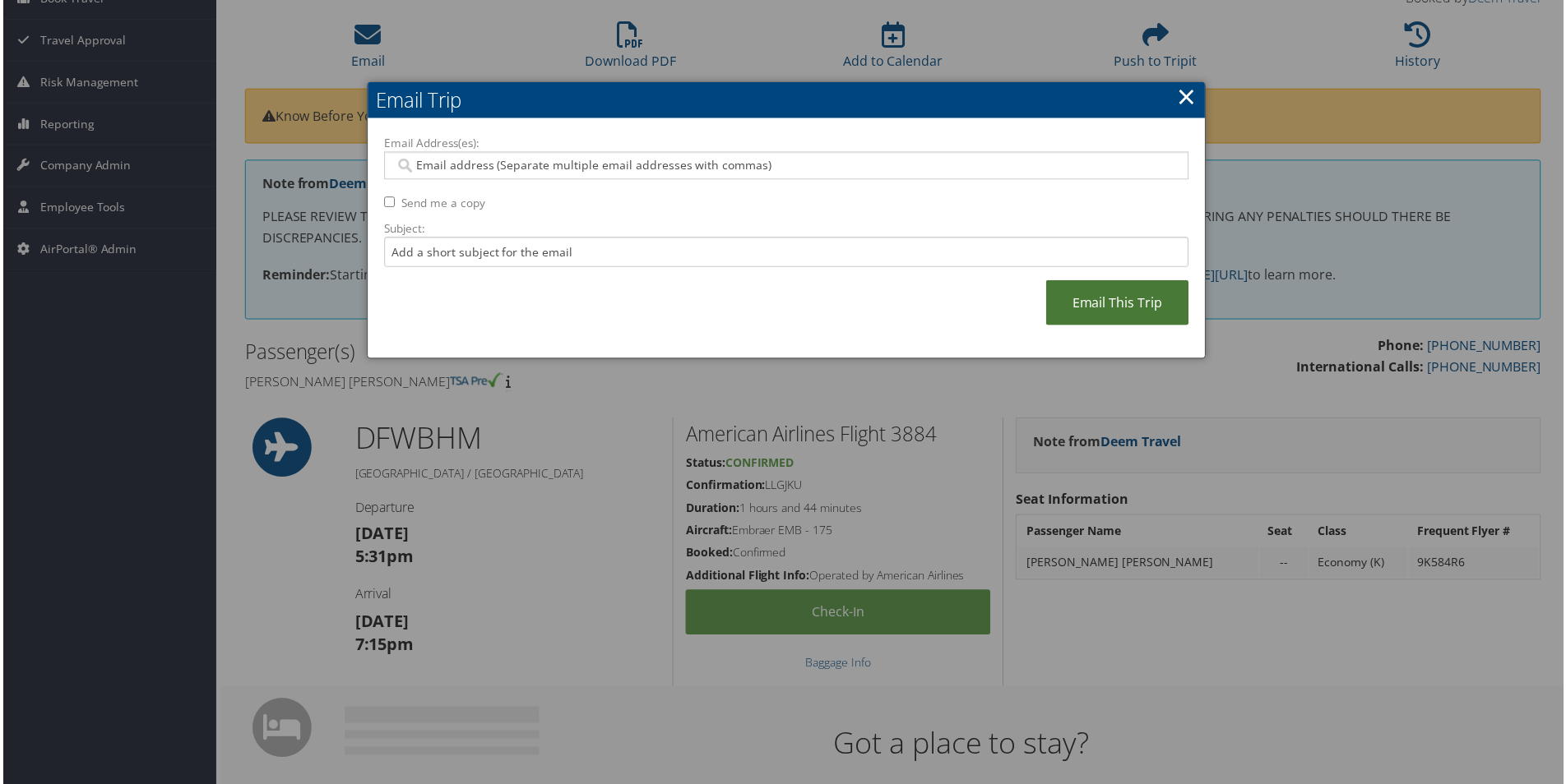
click at [1101, 308] on link "Email This Trip" at bounding box center [1119, 303] width 143 height 45
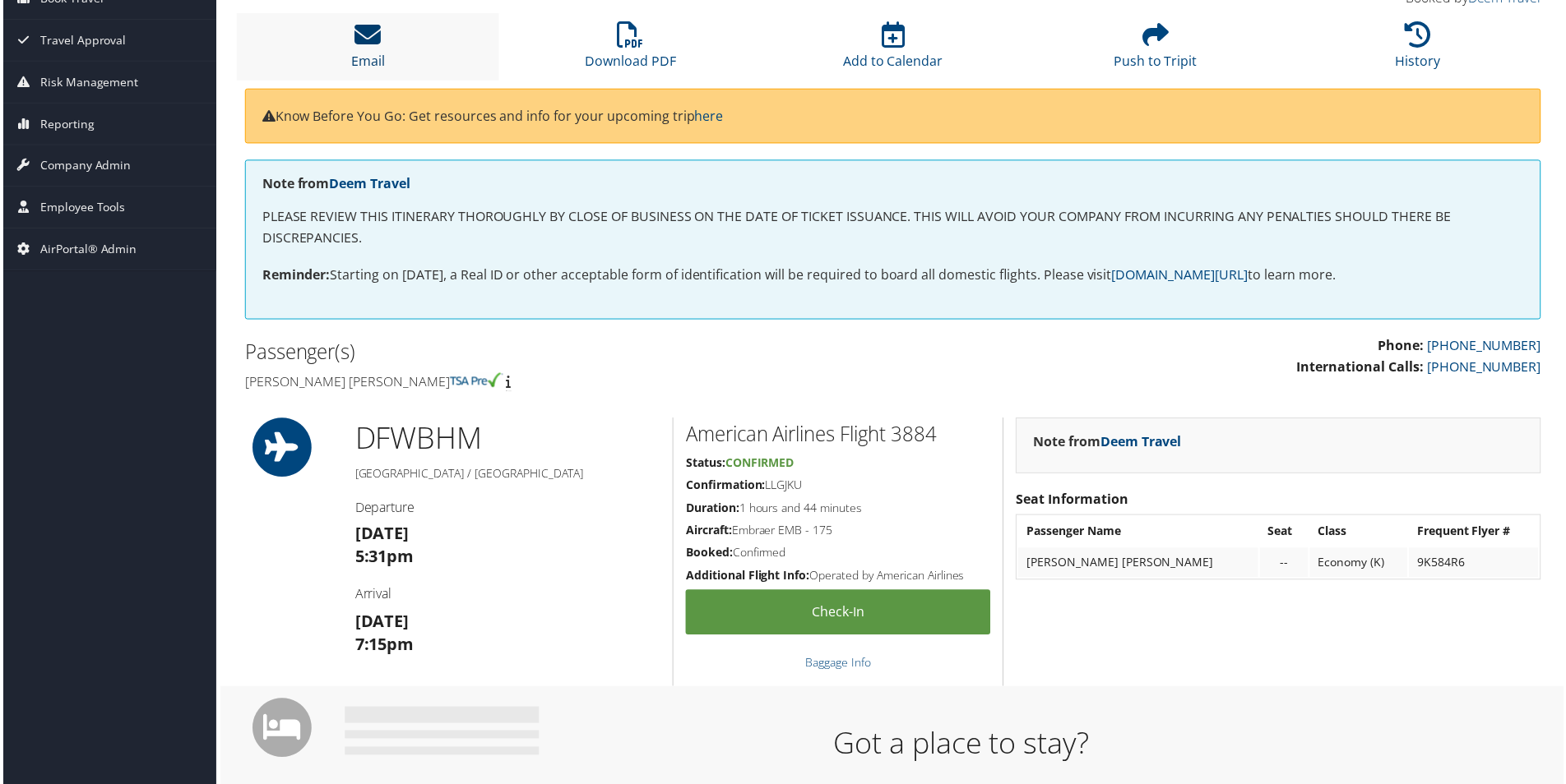
click at [369, 44] on icon at bounding box center [366, 35] width 27 height 27
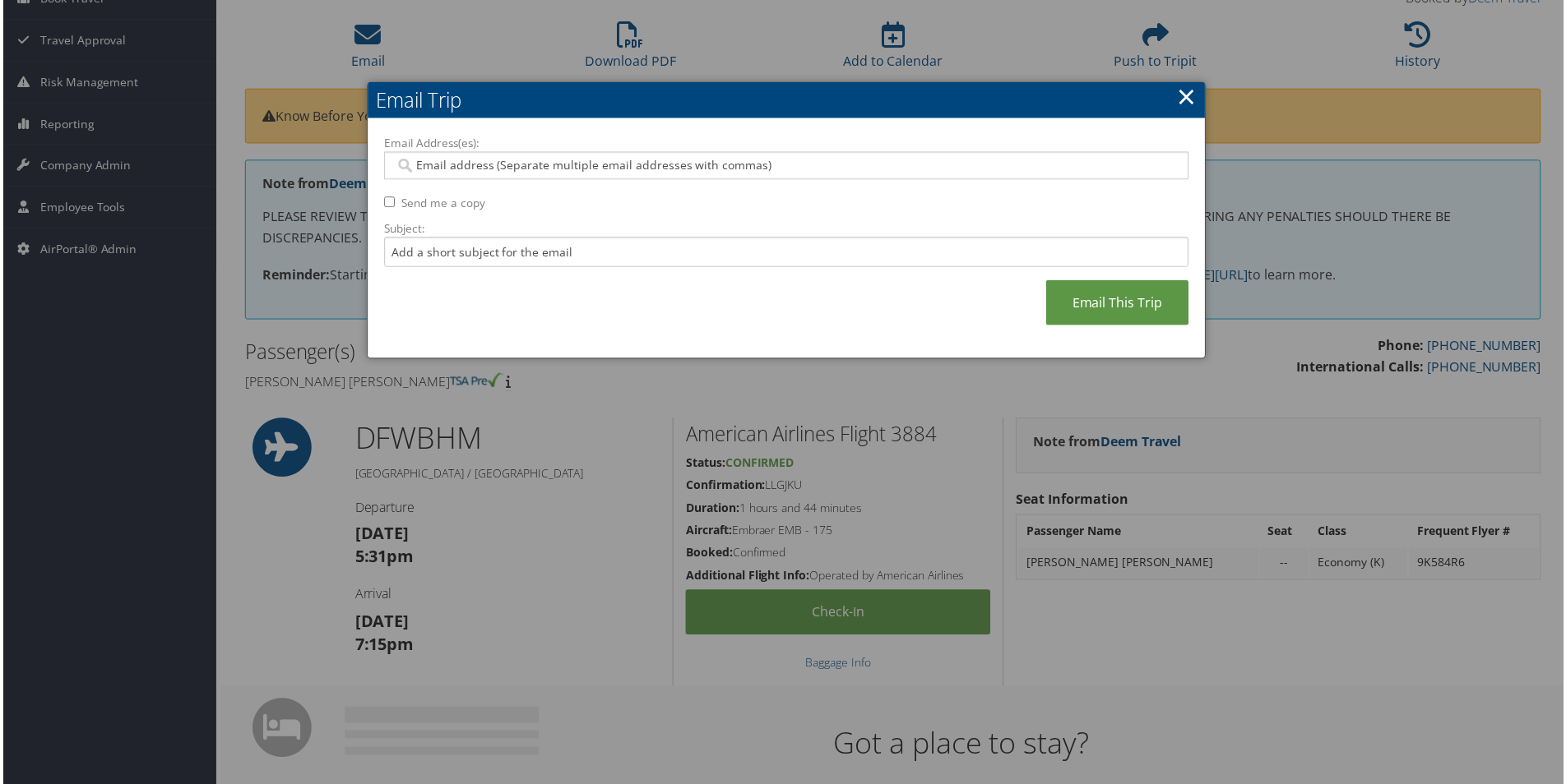
click at [434, 166] on input "Email Address(es):" at bounding box center [785, 166] width 785 height 16
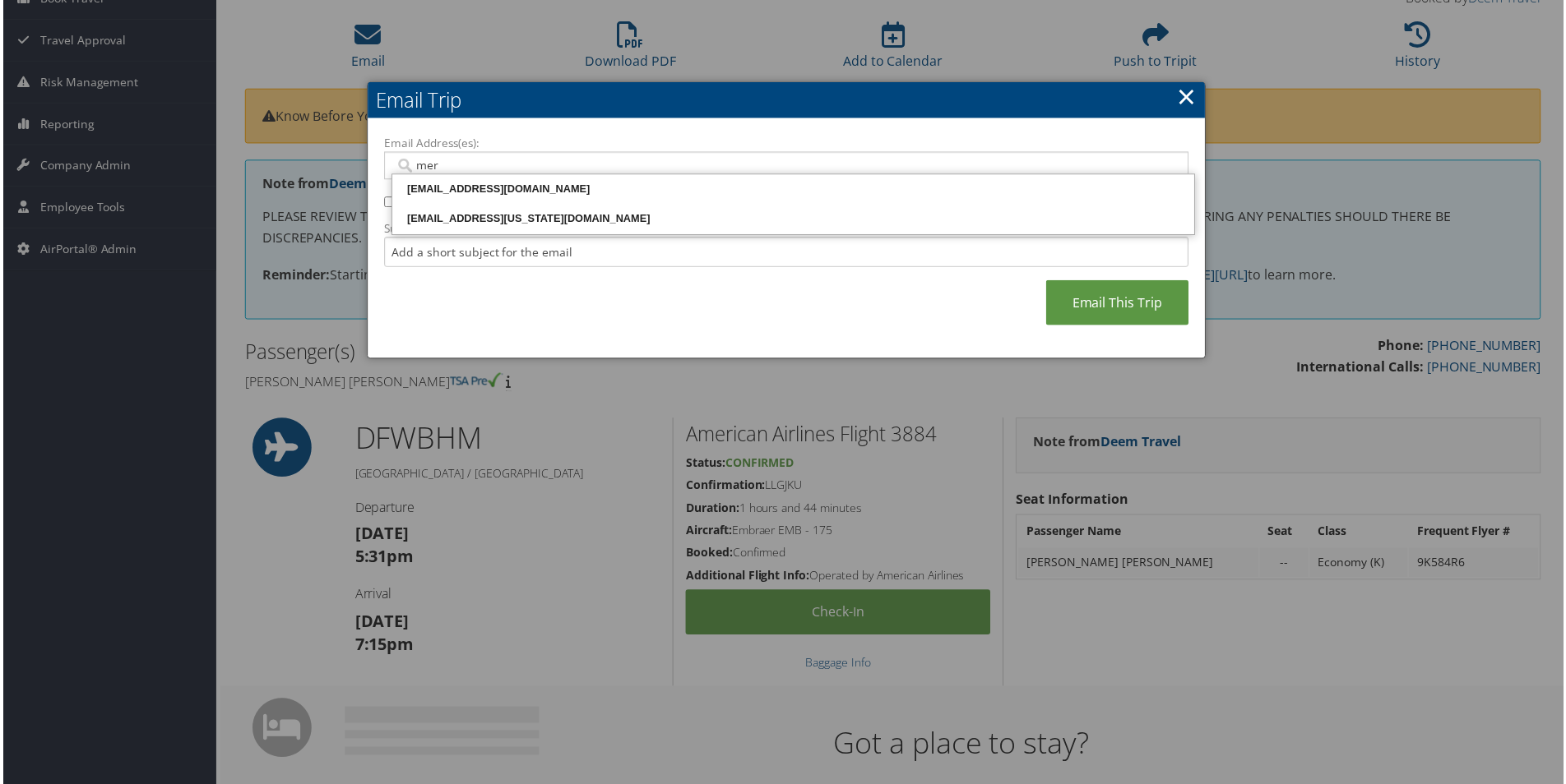
type input "merr"
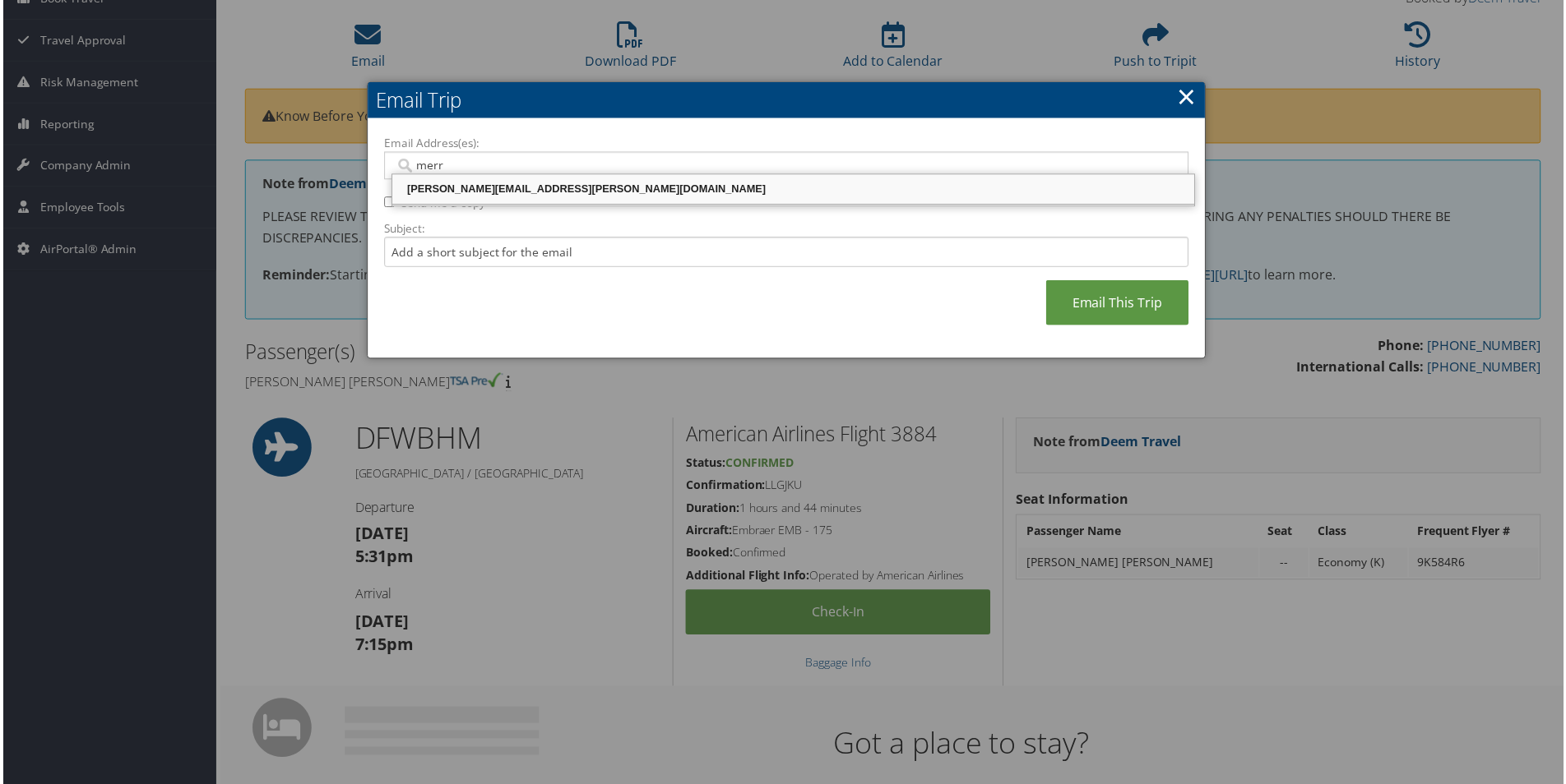
click at [444, 194] on div "[PERSON_NAME][EMAIL_ADDRESS][PERSON_NAME][DOMAIN_NAME]" at bounding box center [793, 189] width 800 height 16
type input "[PERSON_NAME][EMAIL_ADDRESS][PERSON_NAME][DOMAIN_NAME]"
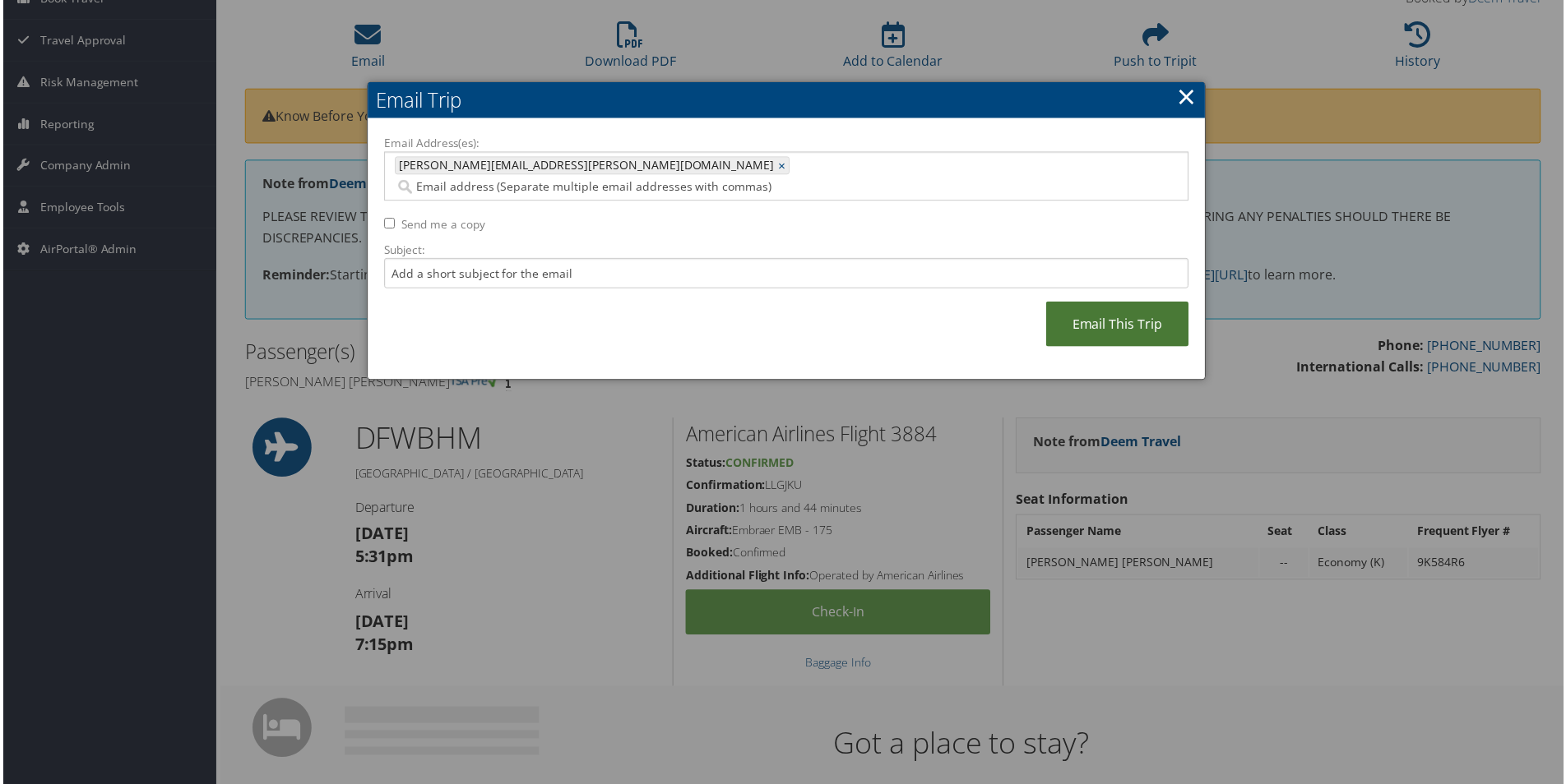
click at [1097, 302] on link "Email This Trip" at bounding box center [1119, 324] width 143 height 45
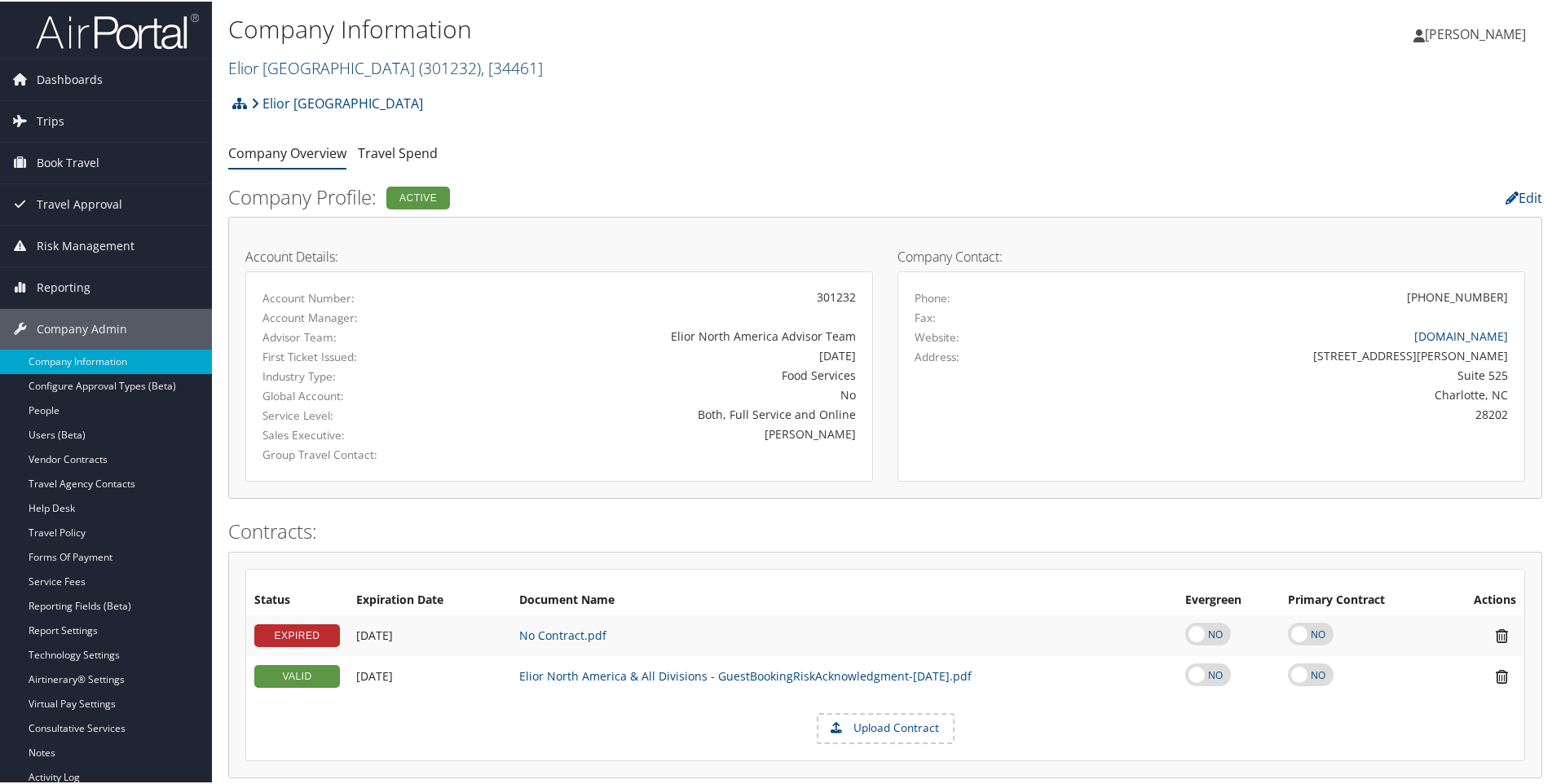
click at [502, 63] on span ", [ 34461 ]" at bounding box center [512, 66] width 62 height 22
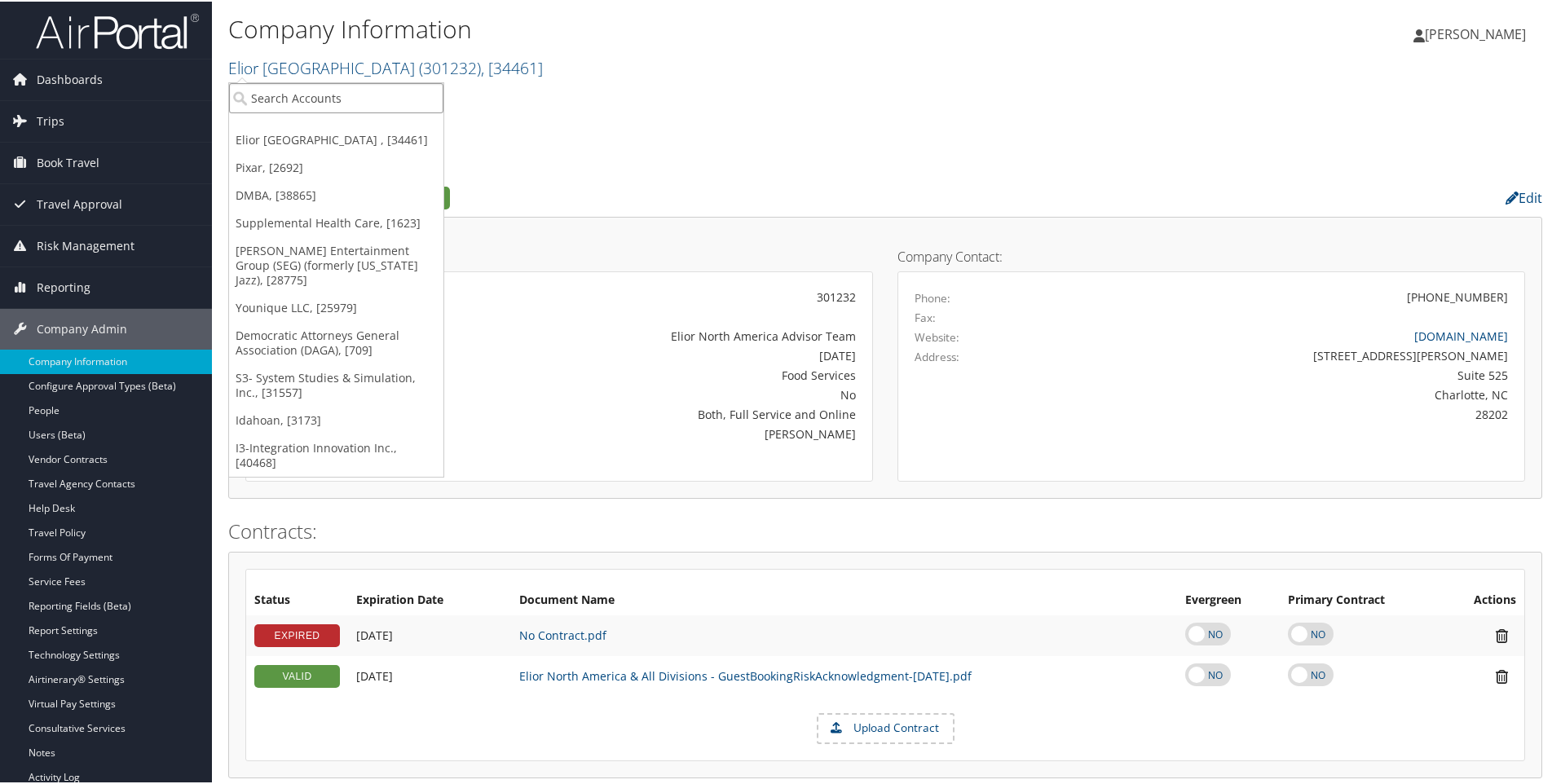
click at [327, 99] on input "search" at bounding box center [336, 96] width 214 height 30
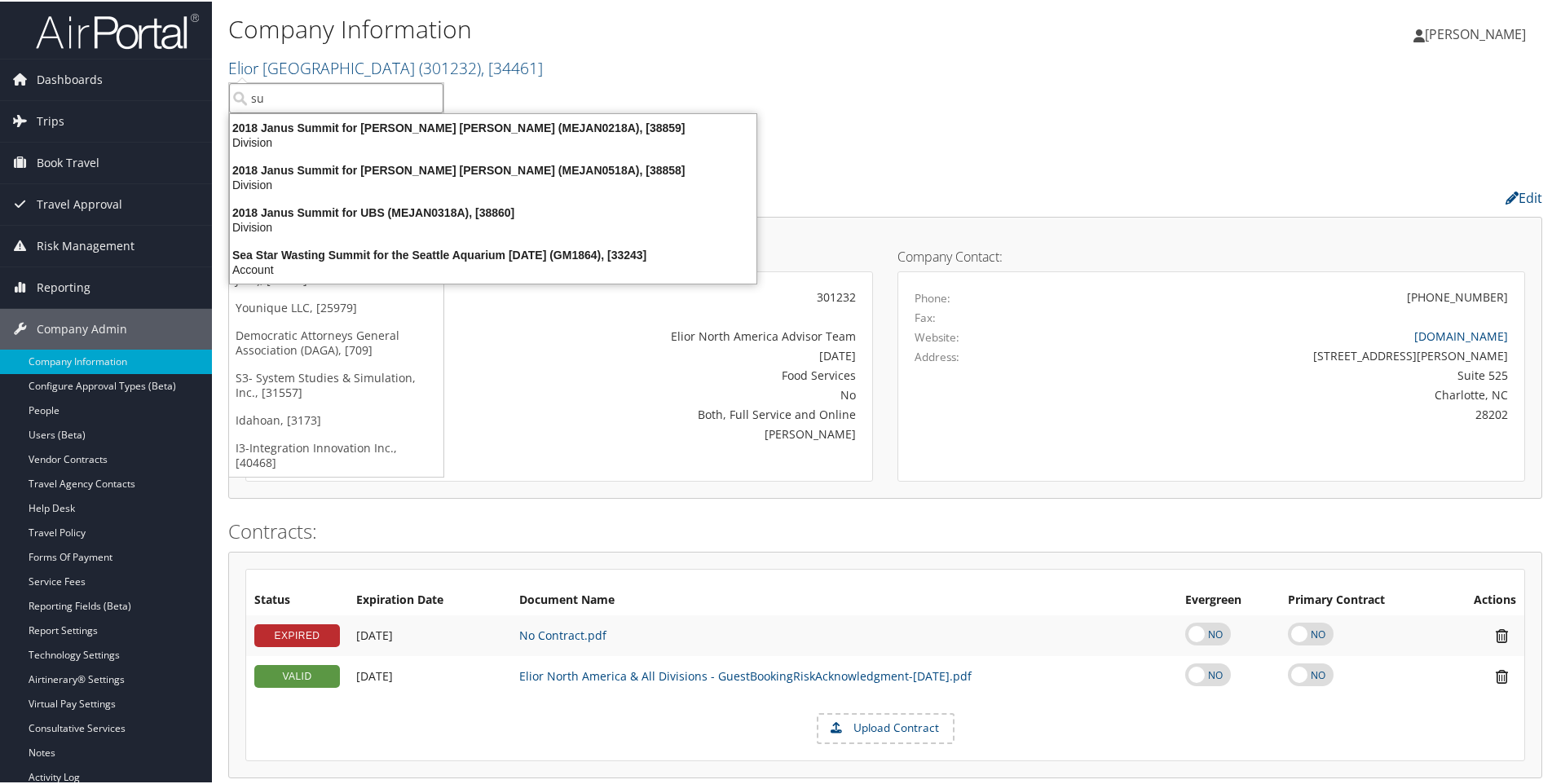
type input "s"
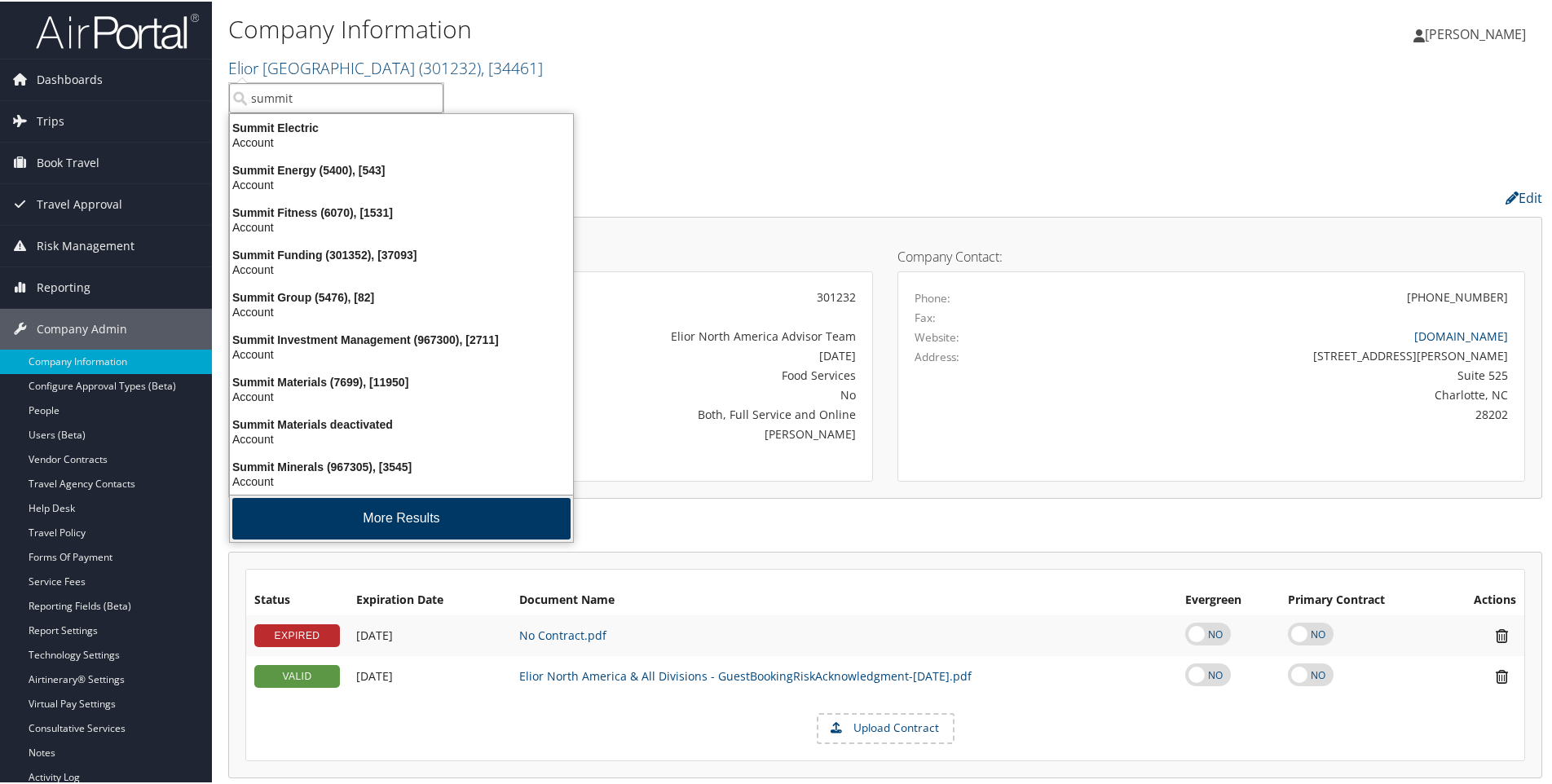
click at [383, 516] on button "More Results" at bounding box center [402, 516] width 338 height 41
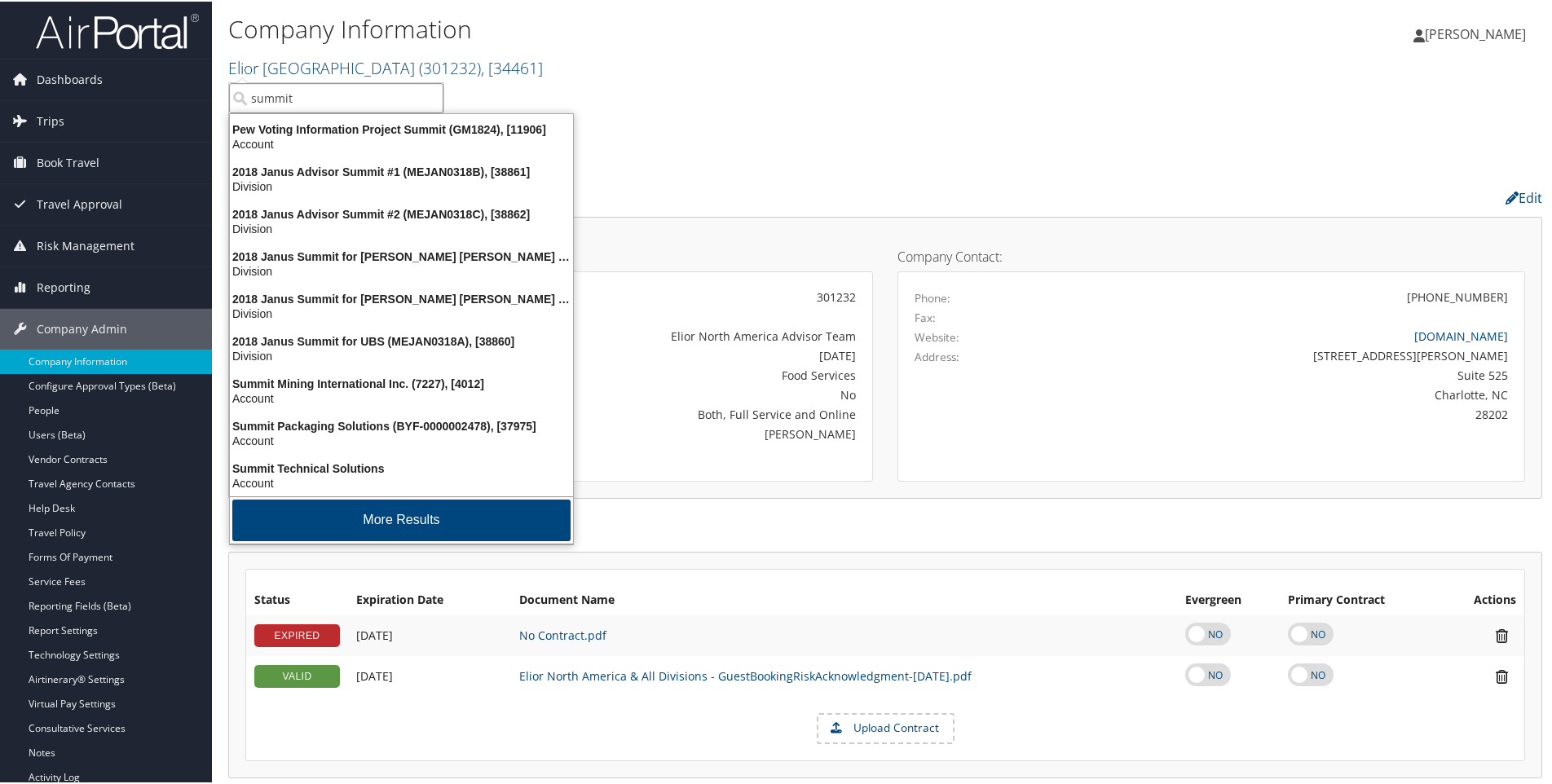
scroll to position [383, 0]
type input "summit"
